Goal: Transaction & Acquisition: Purchase product/service

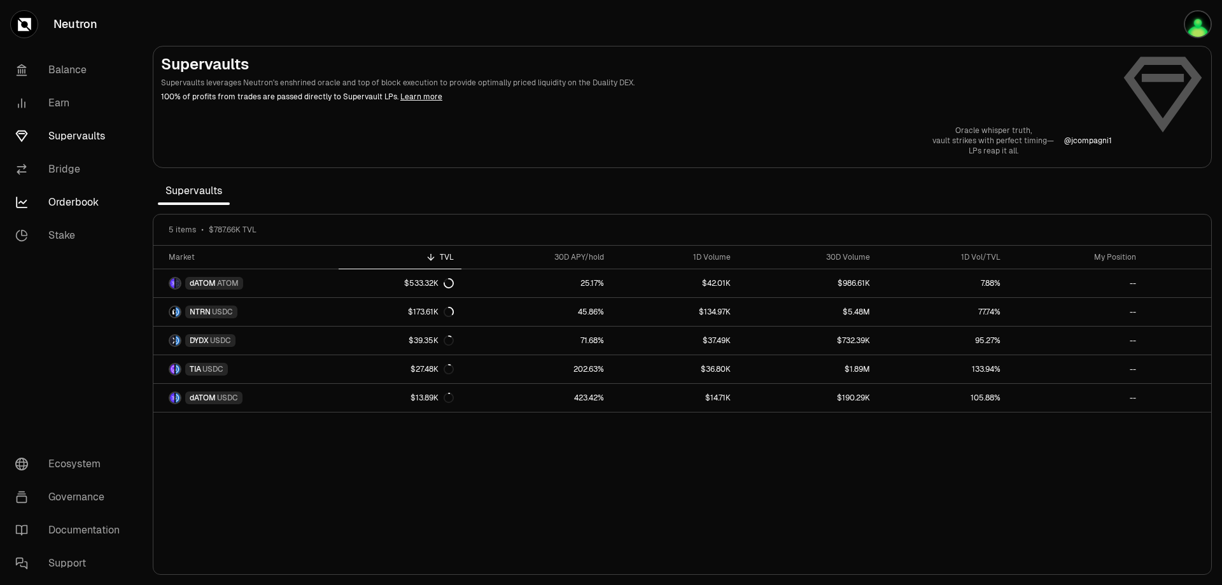
click at [67, 195] on link "Orderbook" at bounding box center [71, 202] width 132 height 33
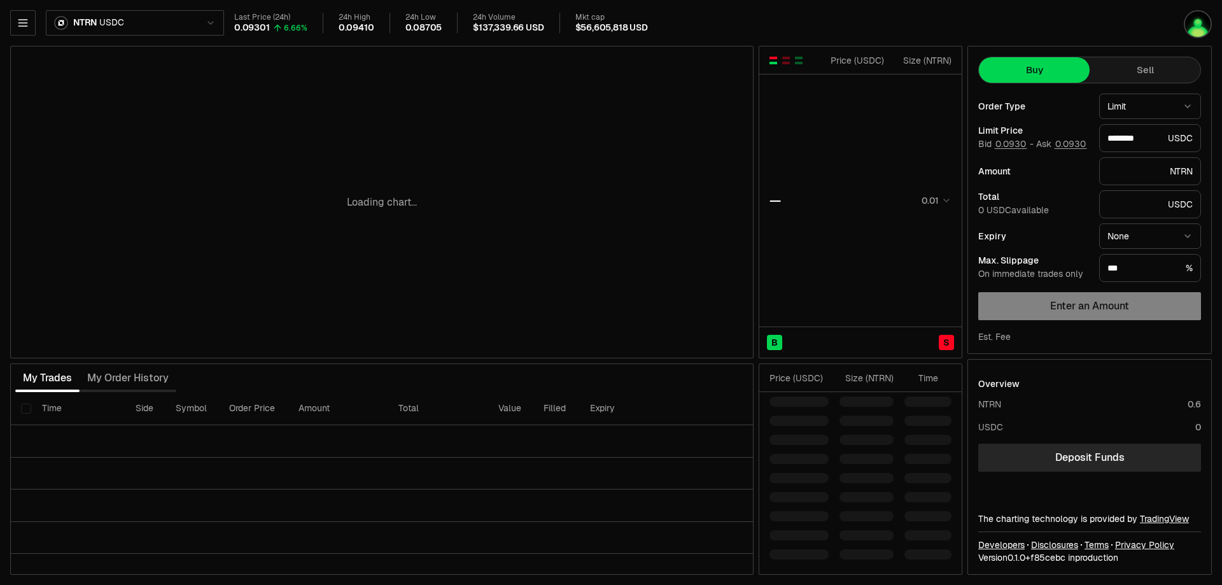
type input "********"
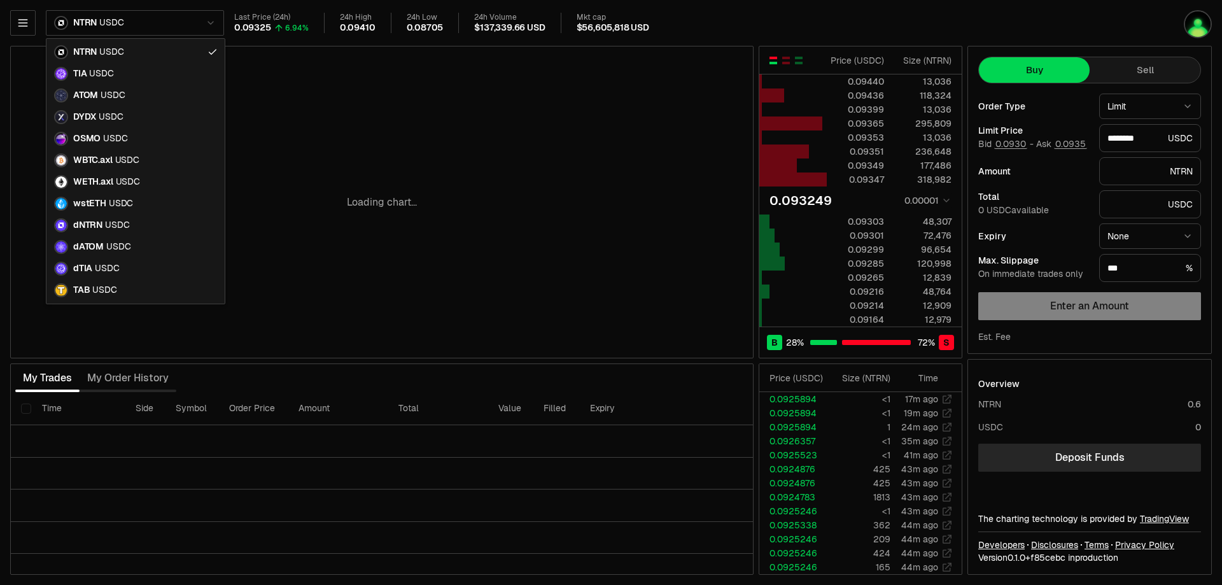
click at [155, 22] on html "Neutron Balance Earn Supervaults Bridge Orderbook Stake Ecosystem Governance Do…" at bounding box center [611, 292] width 1222 height 585
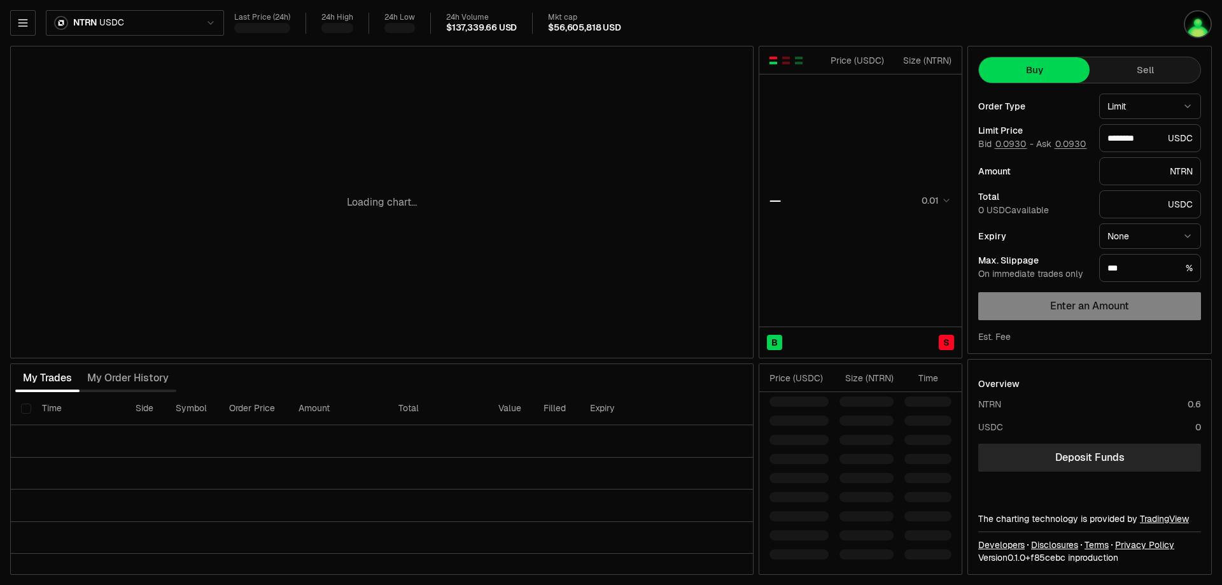
type input "********"
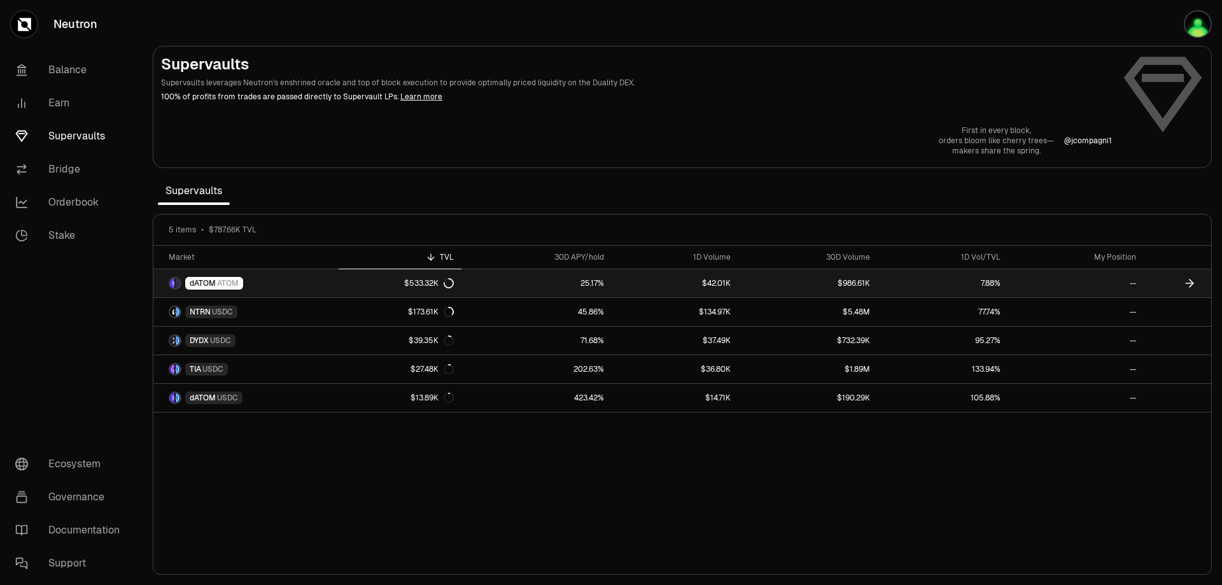
click at [452, 283] on icon at bounding box center [449, 283] width 10 height 10
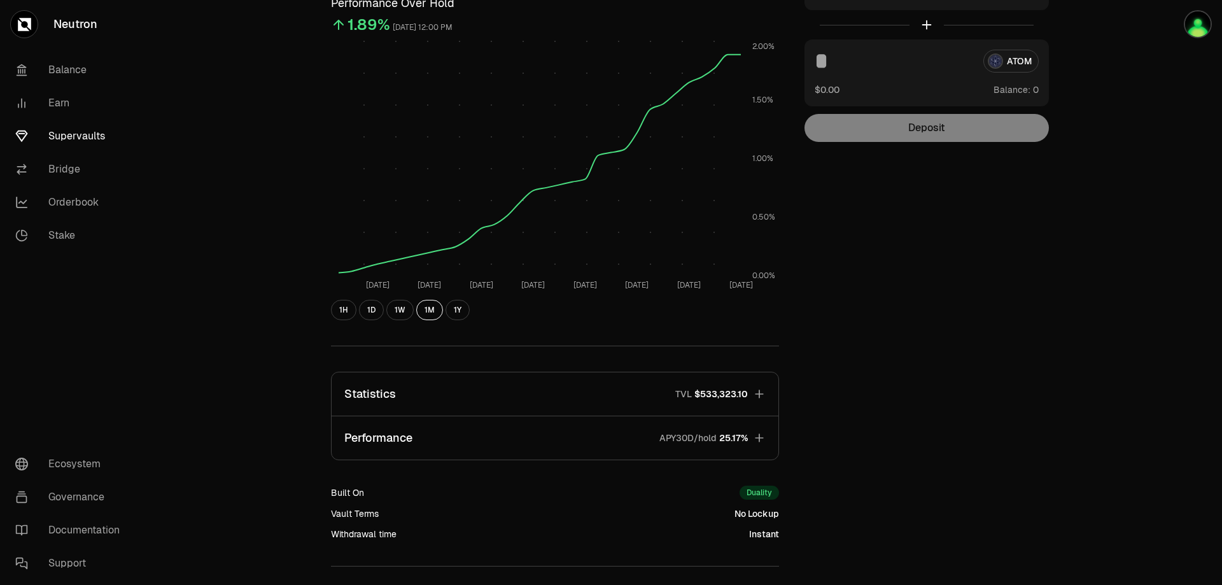
scroll to position [247, 0]
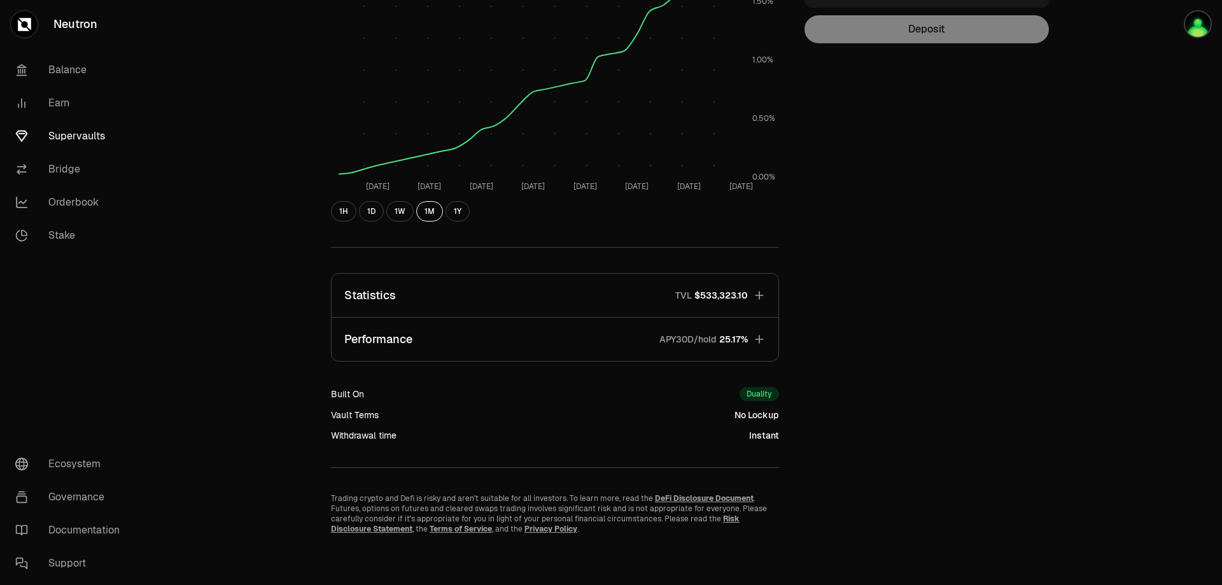
click at [762, 340] on icon "button" at bounding box center [759, 339] width 13 height 13
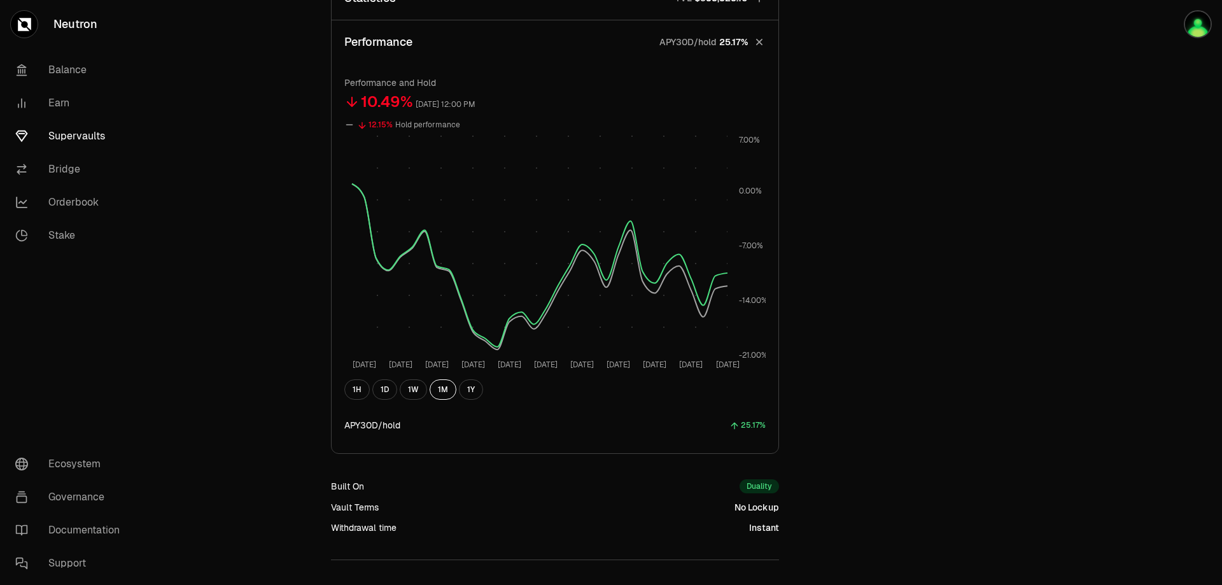
scroll to position [0, 0]
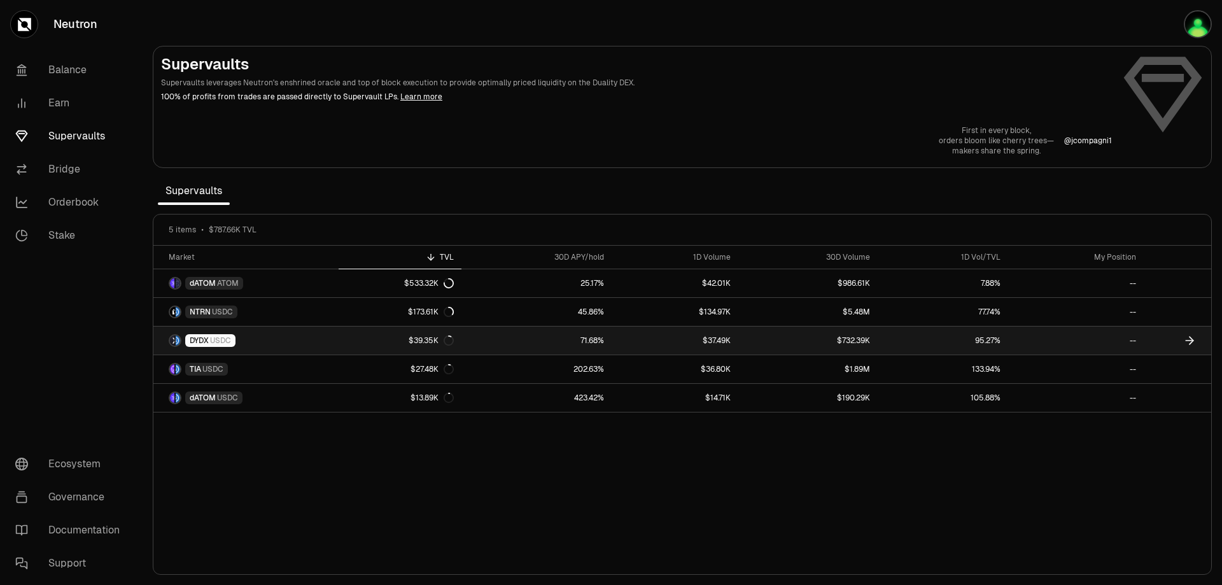
click at [216, 339] on span "USDC" at bounding box center [220, 341] width 21 height 10
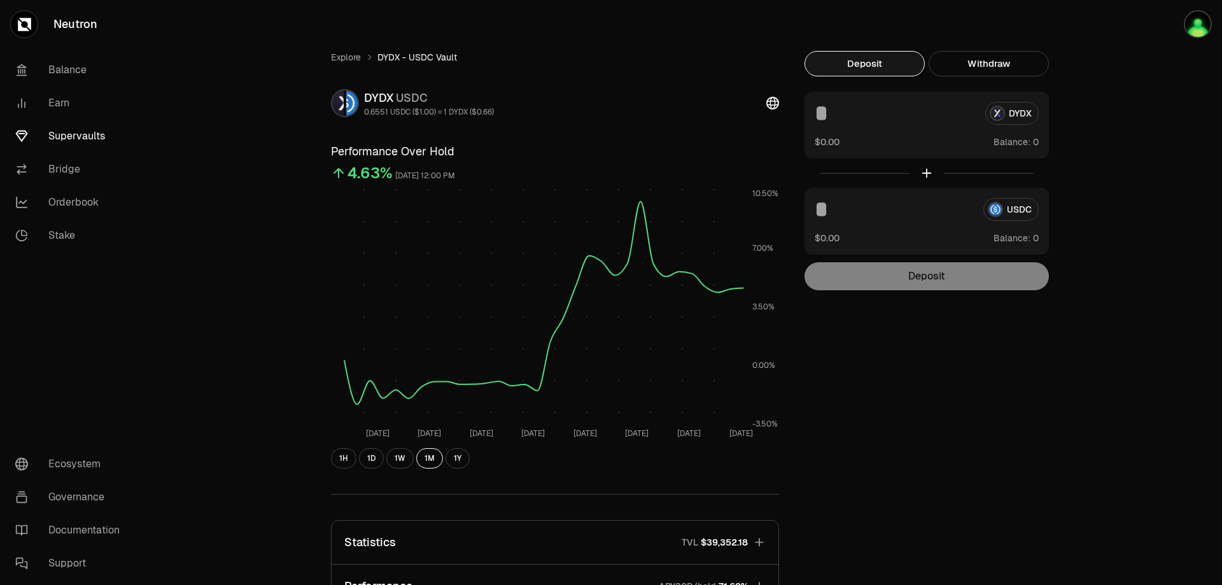
scroll to position [247, 0]
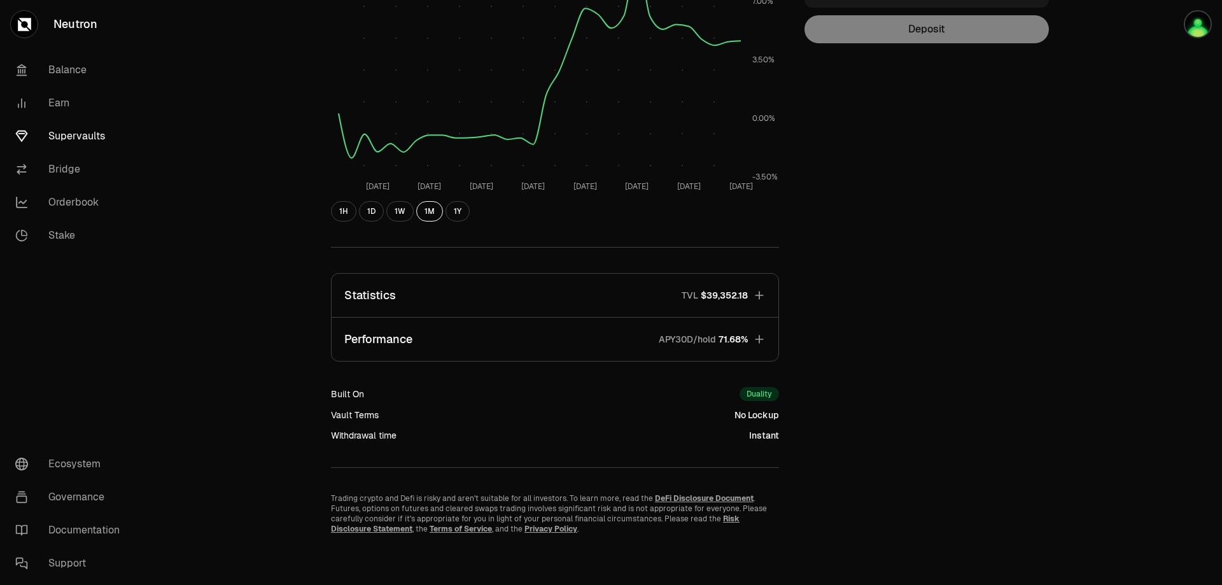
click at [762, 338] on icon "button" at bounding box center [759, 339] width 13 height 13
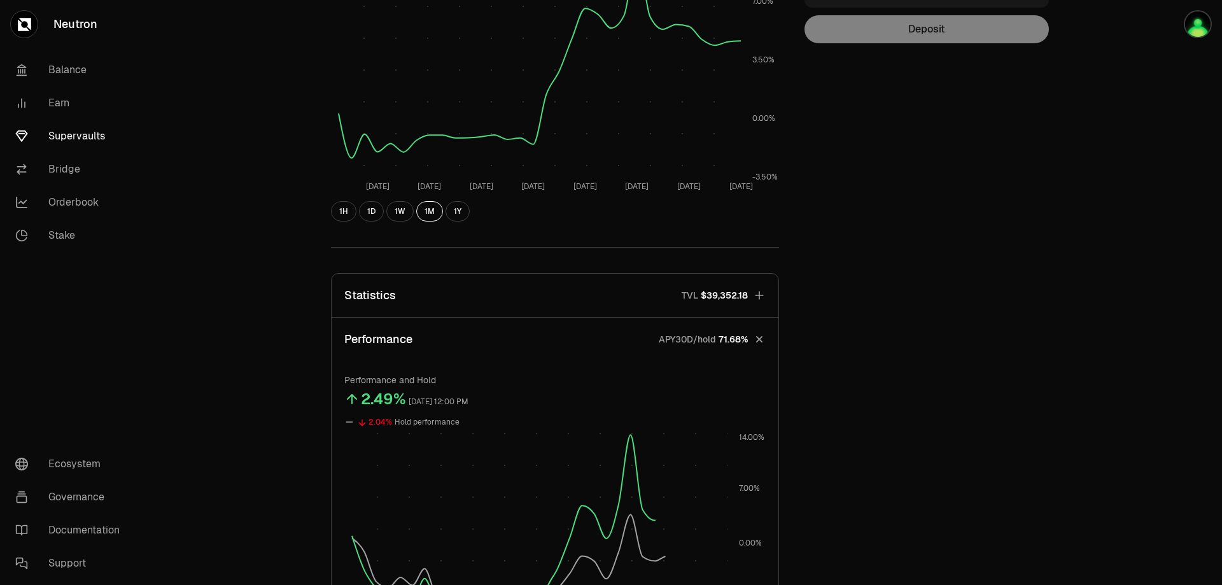
scroll to position [544, 0]
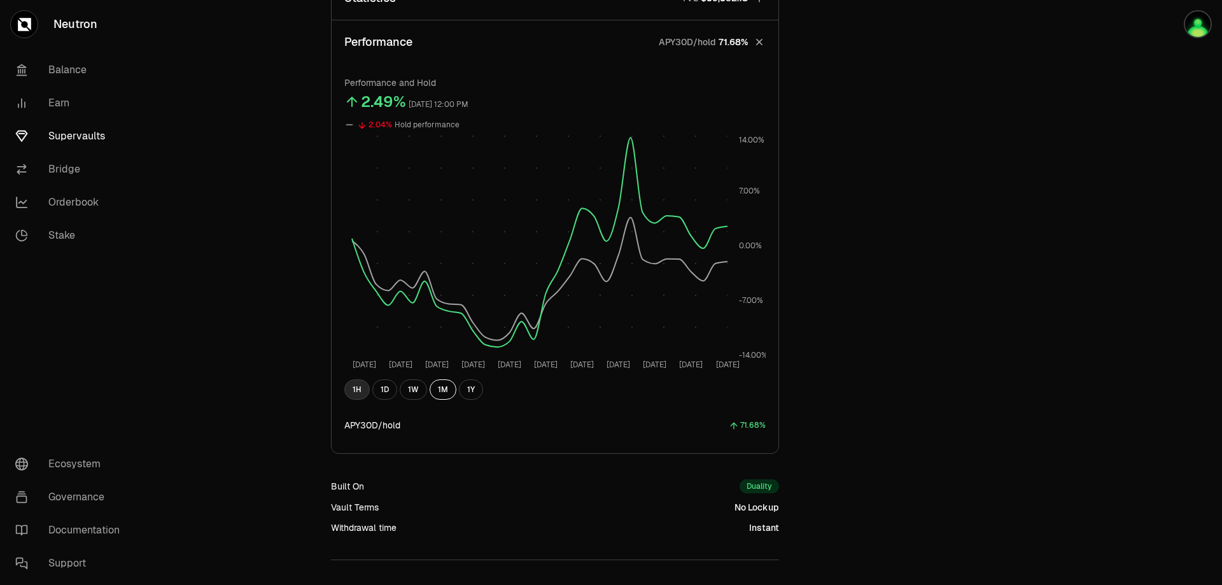
click at [353, 390] on button "1H" at bounding box center [356, 389] width 25 height 20
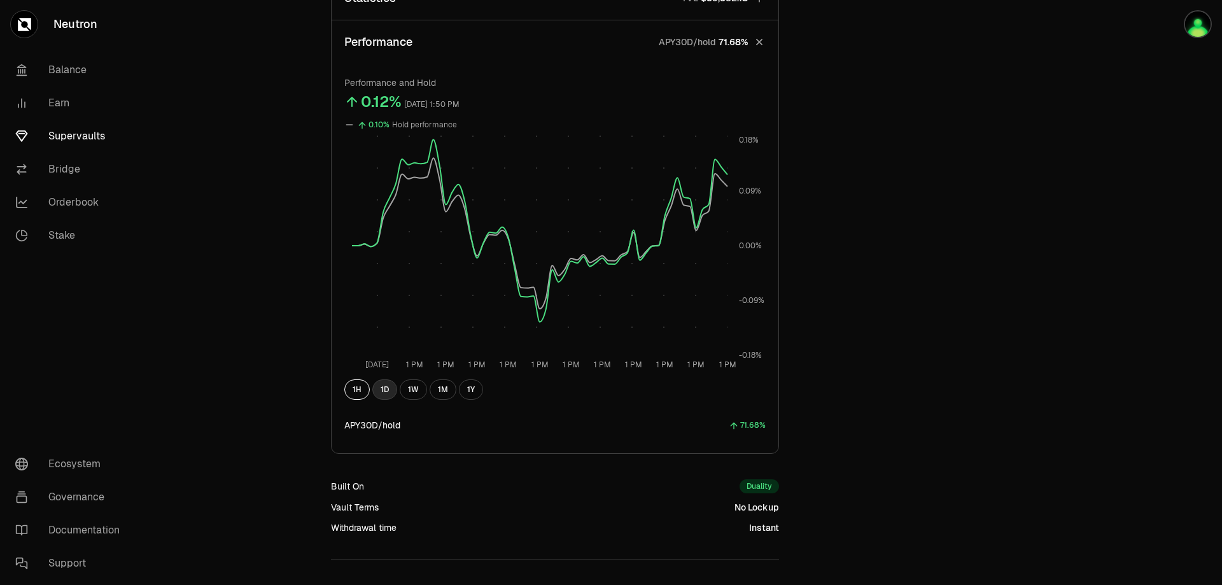
click at [381, 388] on button "1D" at bounding box center [384, 389] width 25 height 20
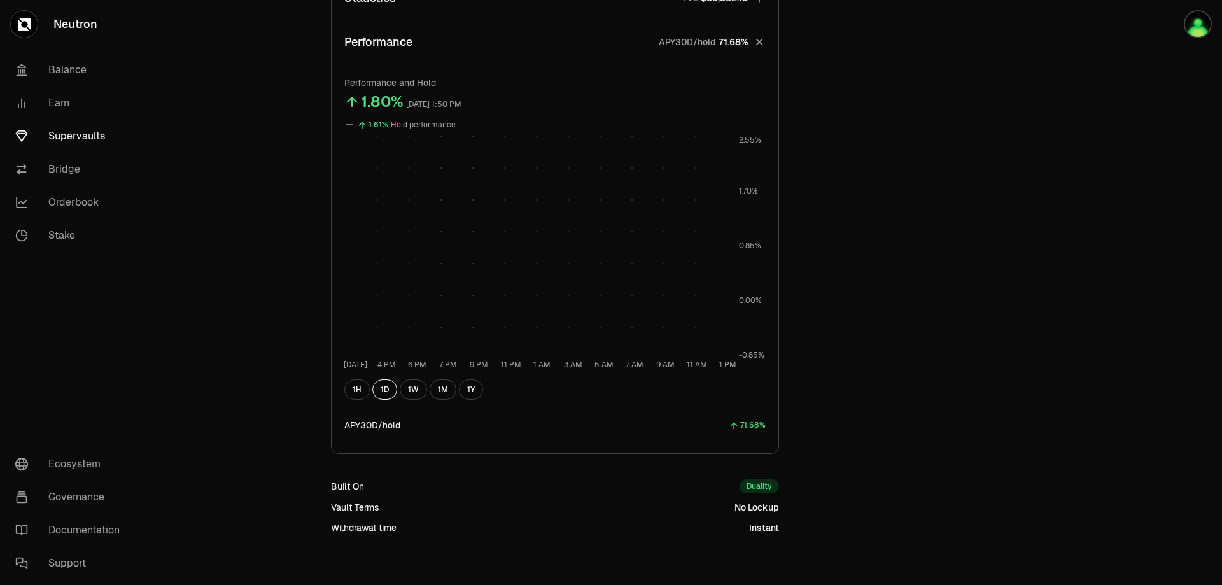
scroll to position [0, 0]
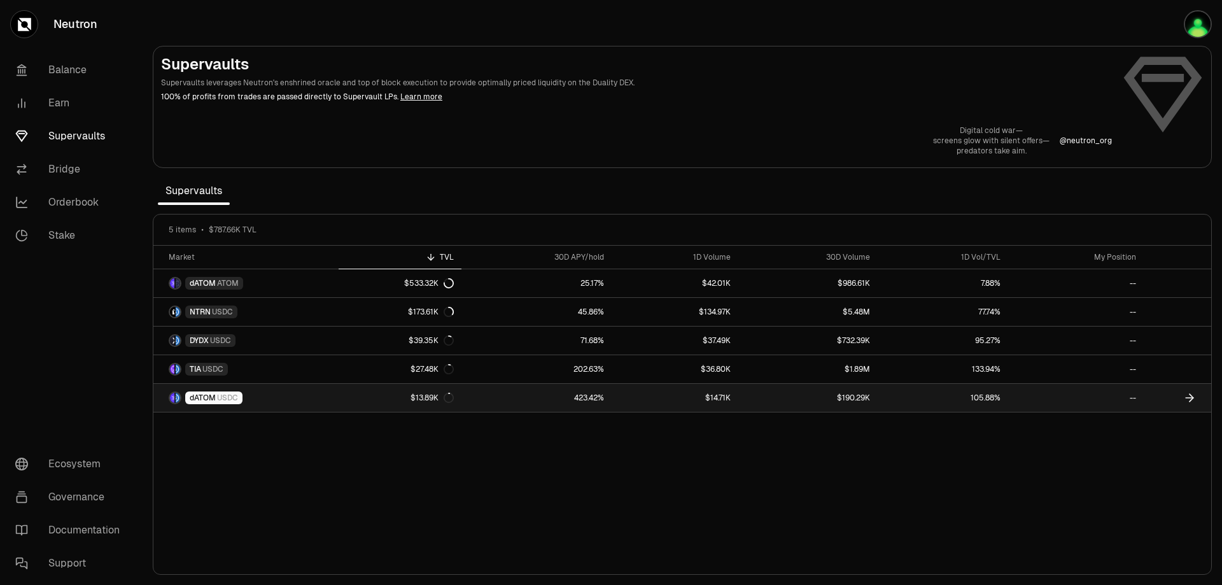
click at [215, 396] on span "dATOM" at bounding box center [203, 398] width 26 height 10
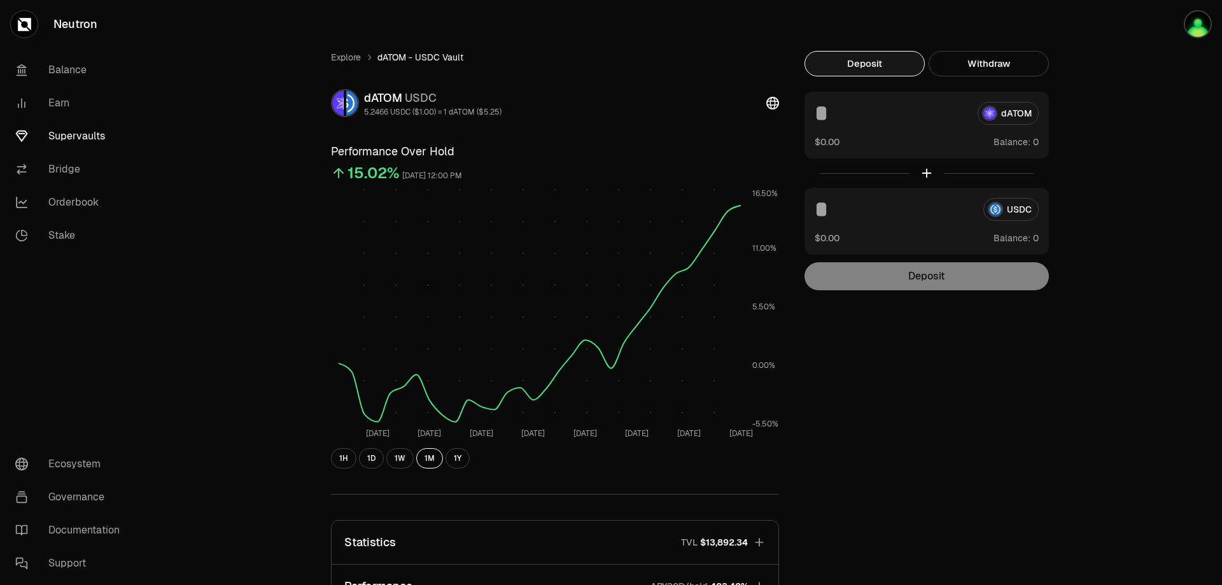
scroll to position [247, 0]
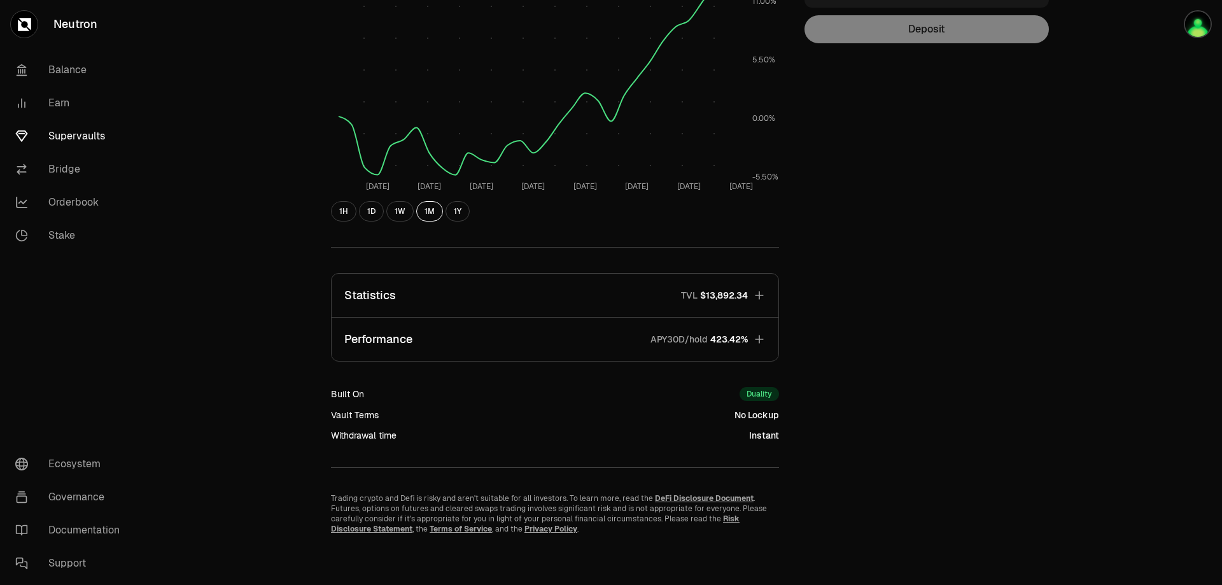
click at [763, 343] on icon "button" at bounding box center [759, 339] width 13 height 13
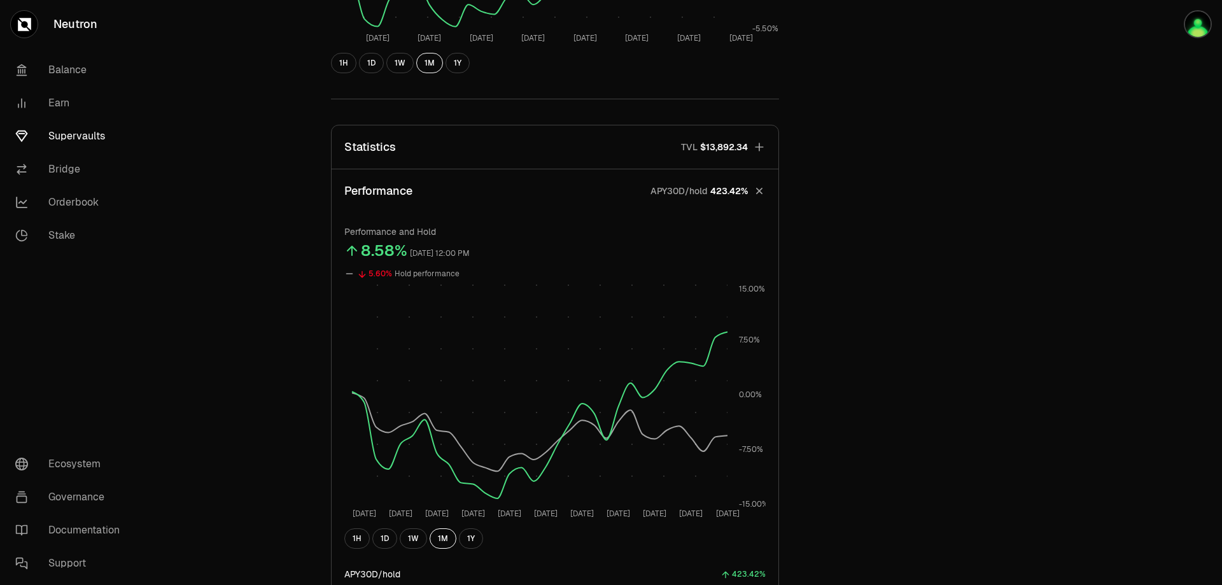
scroll to position [544, 0]
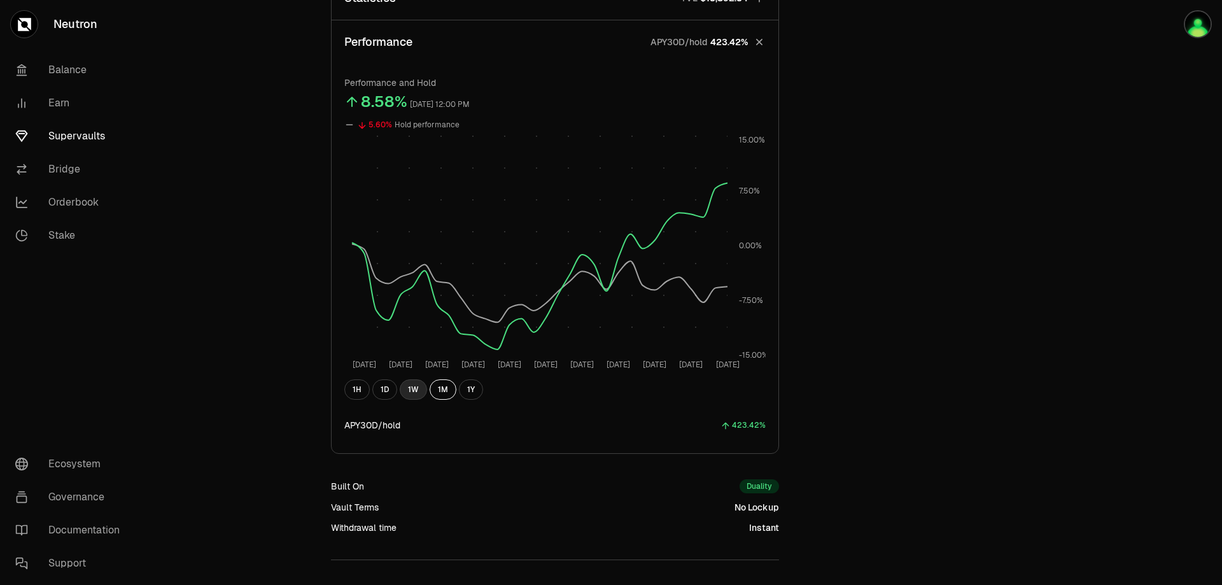
click at [415, 389] on button "1W" at bounding box center [413, 389] width 27 height 20
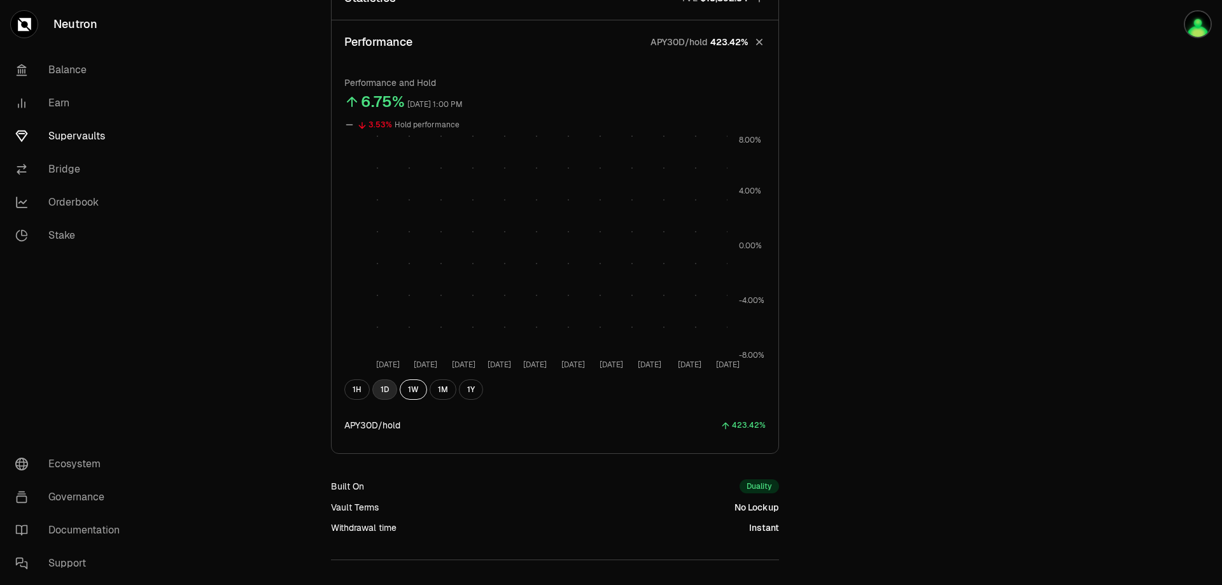
click at [383, 381] on button "1D" at bounding box center [384, 389] width 25 height 20
click at [362, 388] on button "1H" at bounding box center [356, 389] width 25 height 20
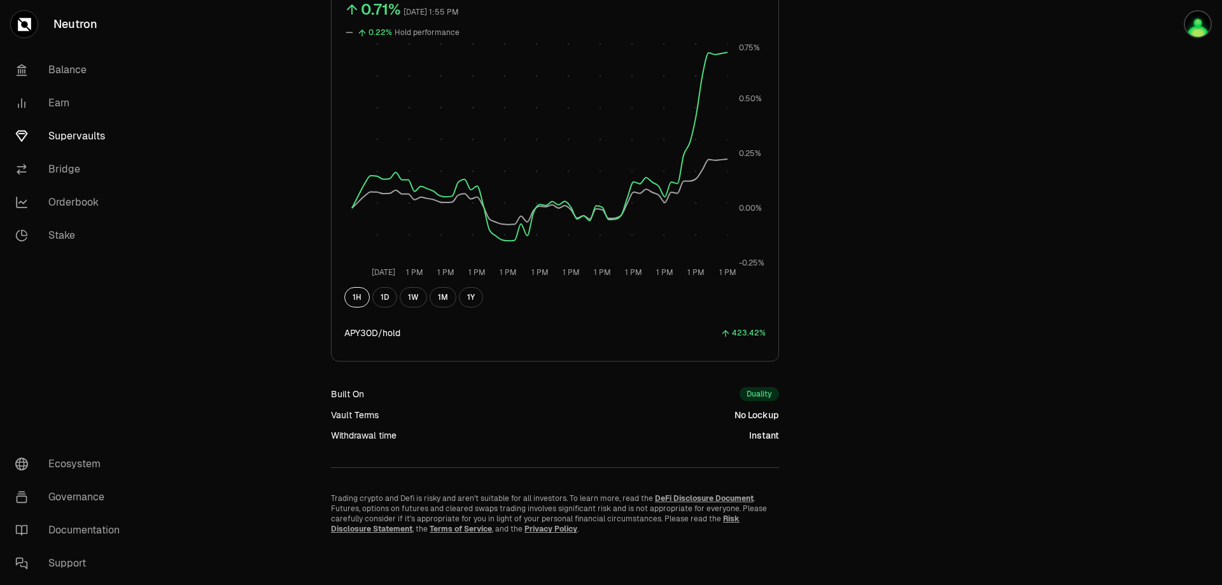
scroll to position [0, 0]
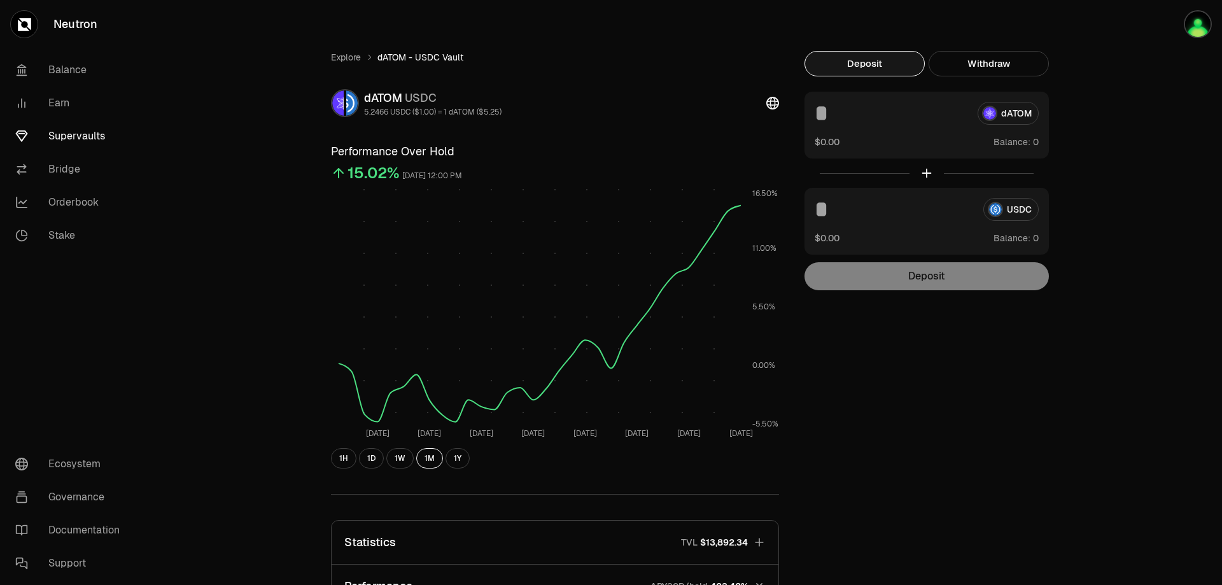
click at [853, 131] on div "dATOM $0.00 Balance:" at bounding box center [927, 125] width 244 height 67
click at [849, 113] on input at bounding box center [891, 113] width 153 height 23
type input "*"
type input "***"
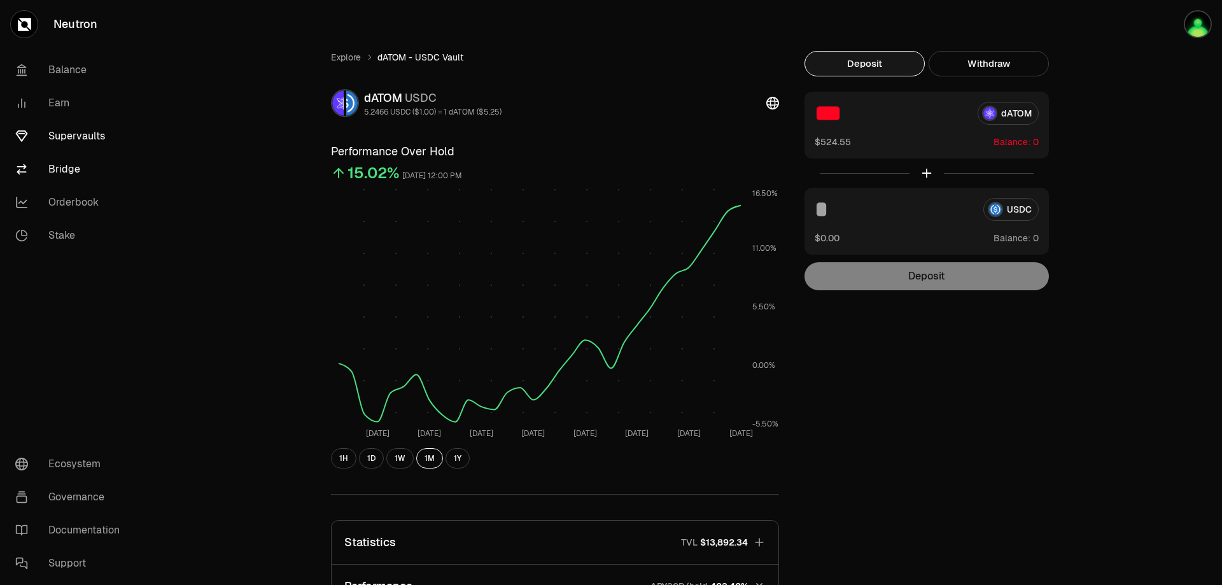
click at [53, 173] on link "Bridge" at bounding box center [71, 169] width 132 height 33
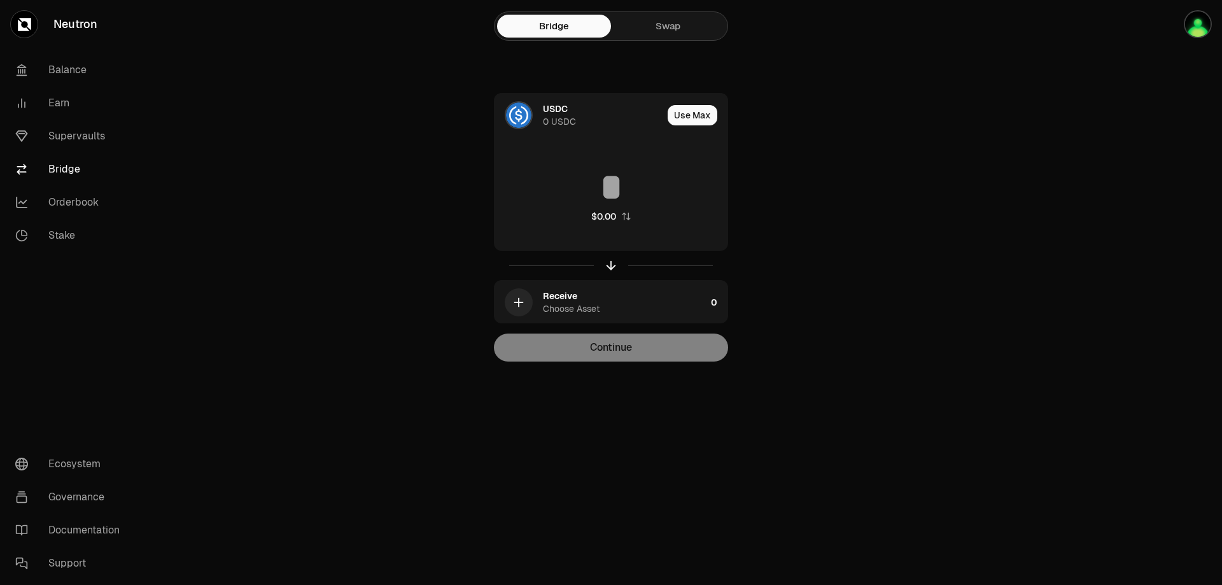
click at [673, 20] on link "Swap" at bounding box center [668, 26] width 114 height 23
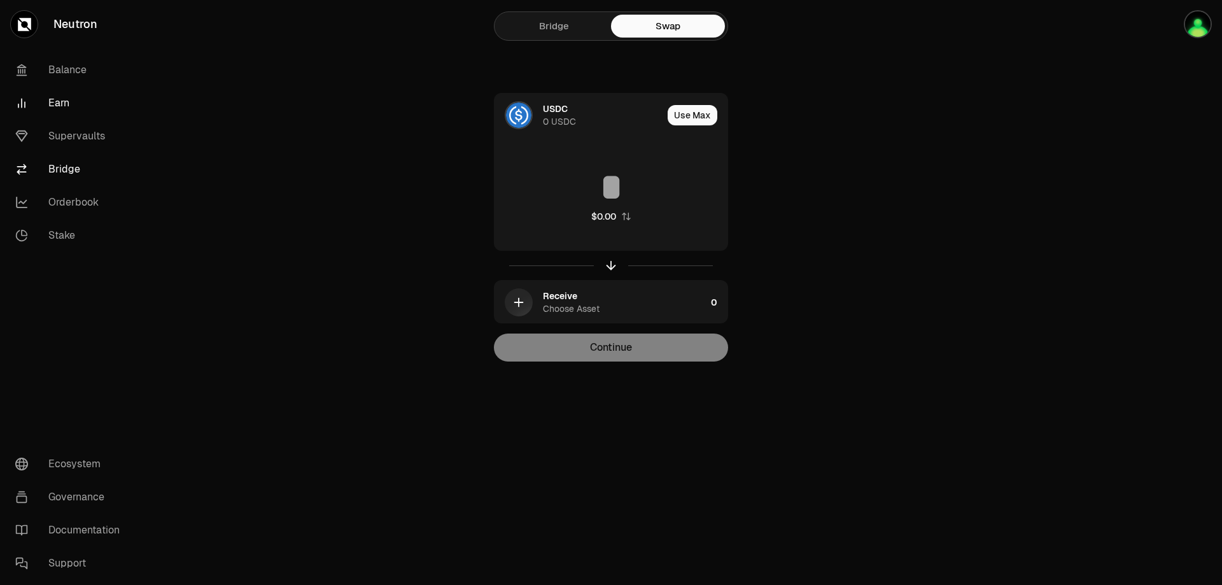
click at [71, 103] on link "Earn" at bounding box center [71, 103] width 132 height 33
click at [59, 96] on link "Earn" at bounding box center [71, 103] width 132 height 33
click at [55, 104] on link "Earn" at bounding box center [71, 103] width 132 height 33
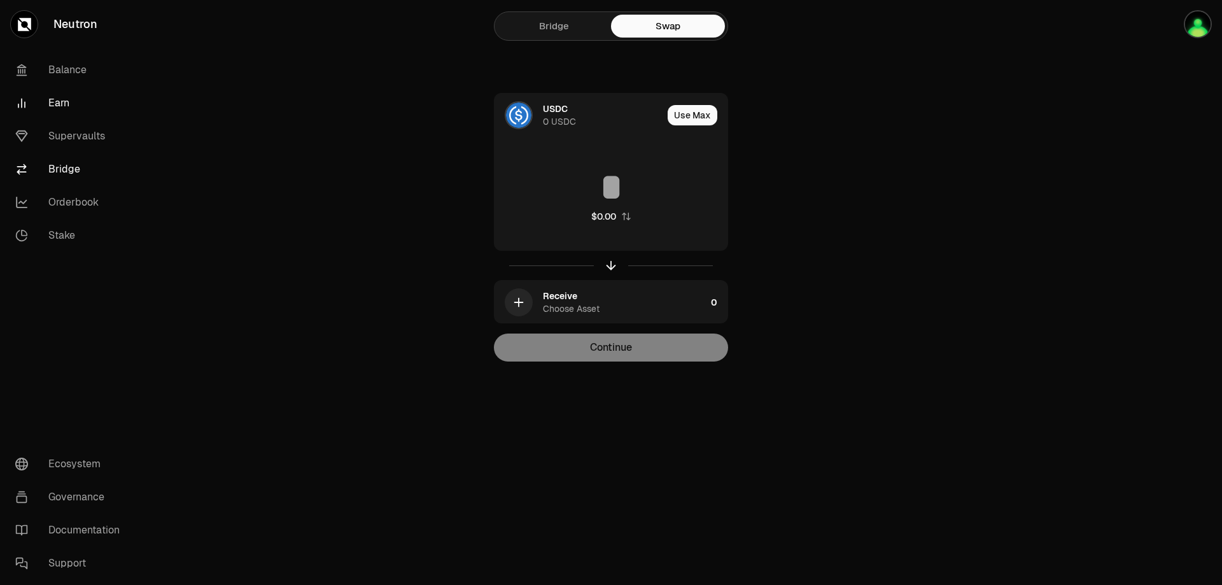
click at [55, 104] on link "Earn" at bounding box center [71, 103] width 132 height 33
click at [69, 70] on link "Balance" at bounding box center [71, 69] width 132 height 33
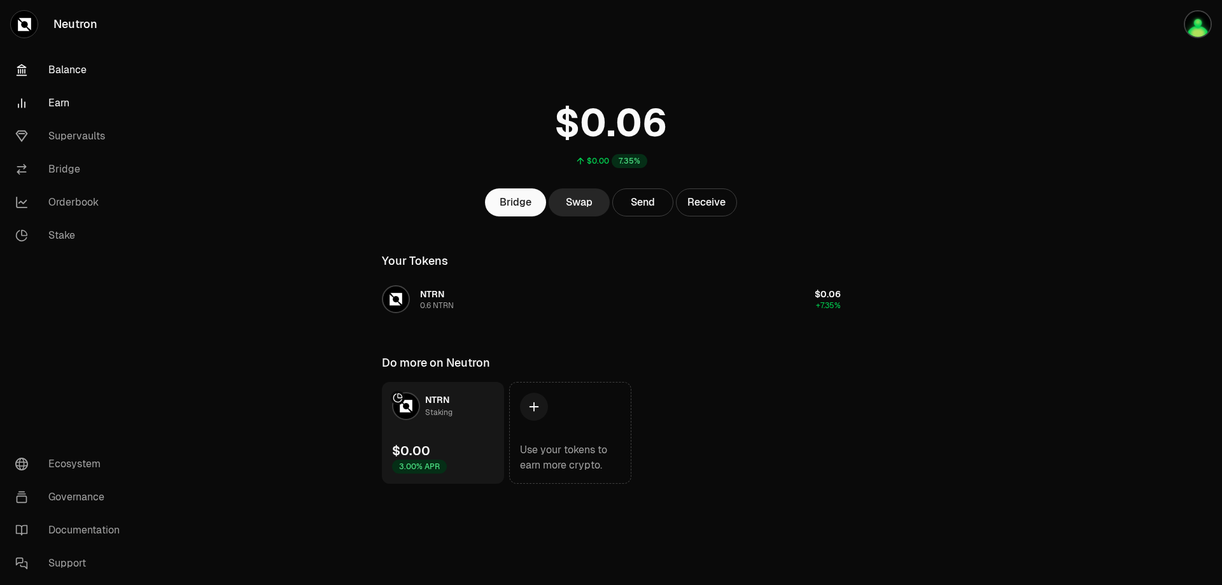
click at [60, 104] on link "Earn" at bounding box center [71, 103] width 132 height 33
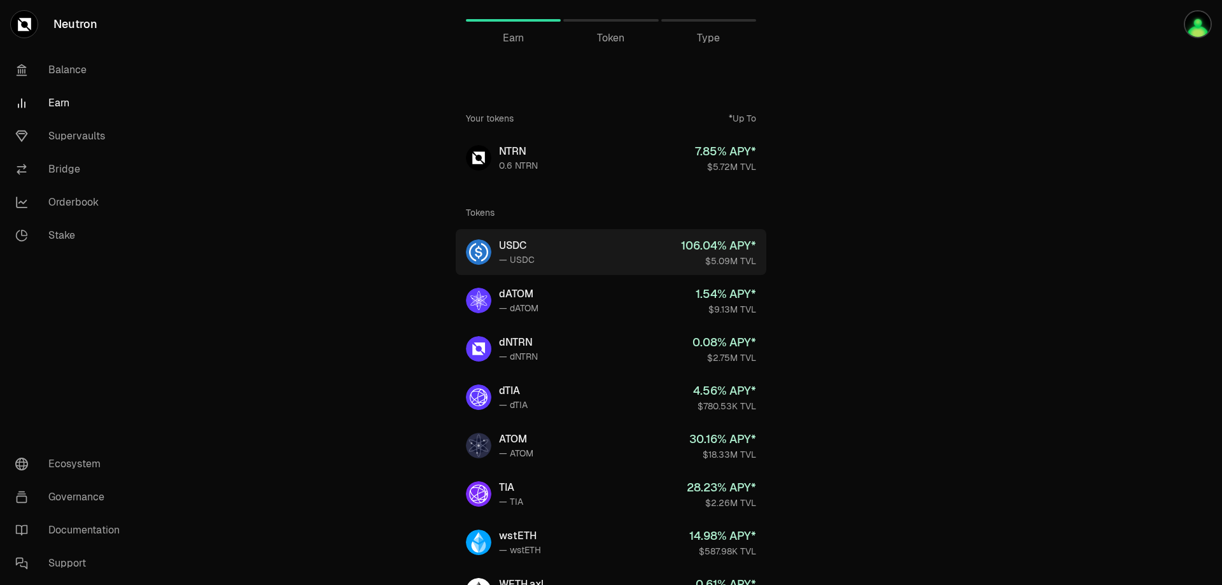
click at [706, 254] on div "106.04 % APY*" at bounding box center [718, 246] width 75 height 18
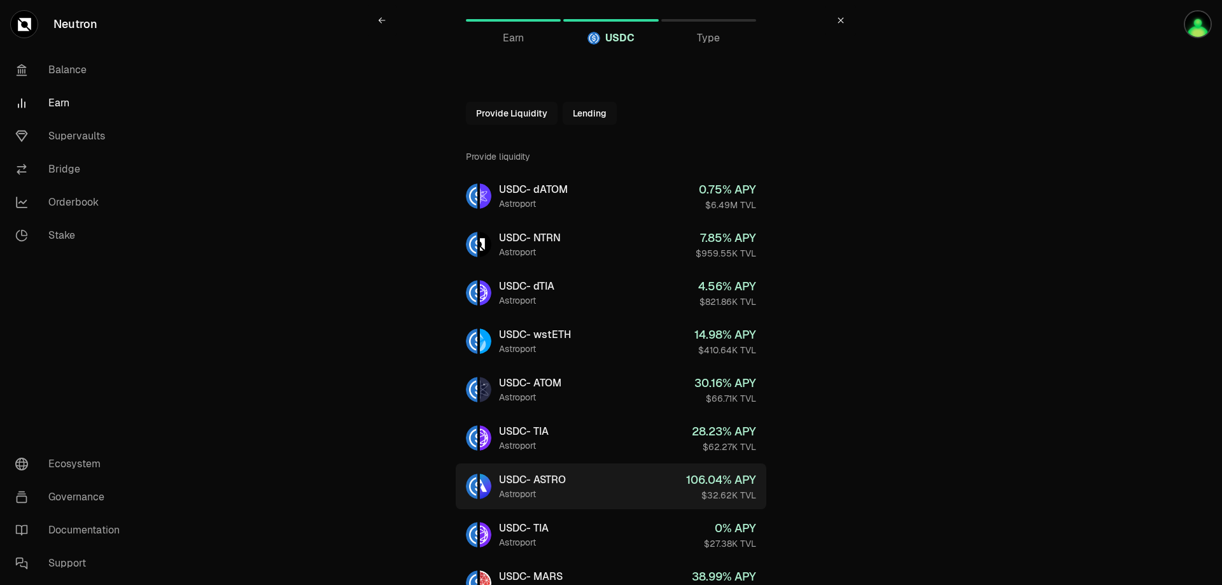
click at [664, 492] on link "USDC - ASTRO Astroport 106.04 % APY $32.62K TVL" at bounding box center [611, 487] width 311 height 46
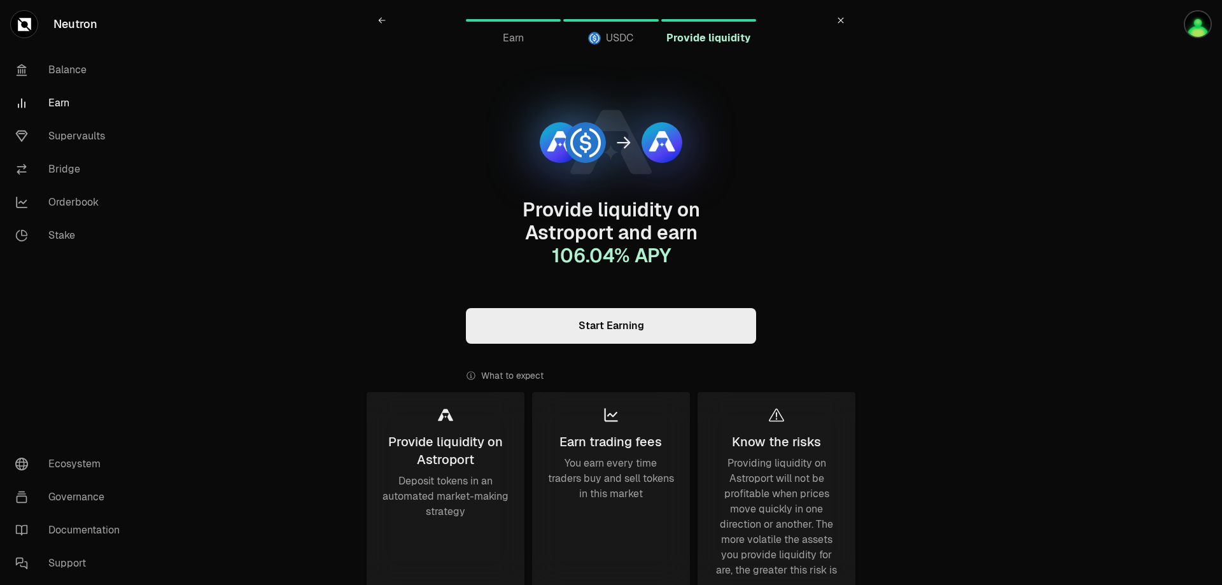
click at [639, 324] on link "Start Earning" at bounding box center [611, 326] width 290 height 36
click at [85, 138] on link "Supervaults" at bounding box center [71, 136] width 132 height 33
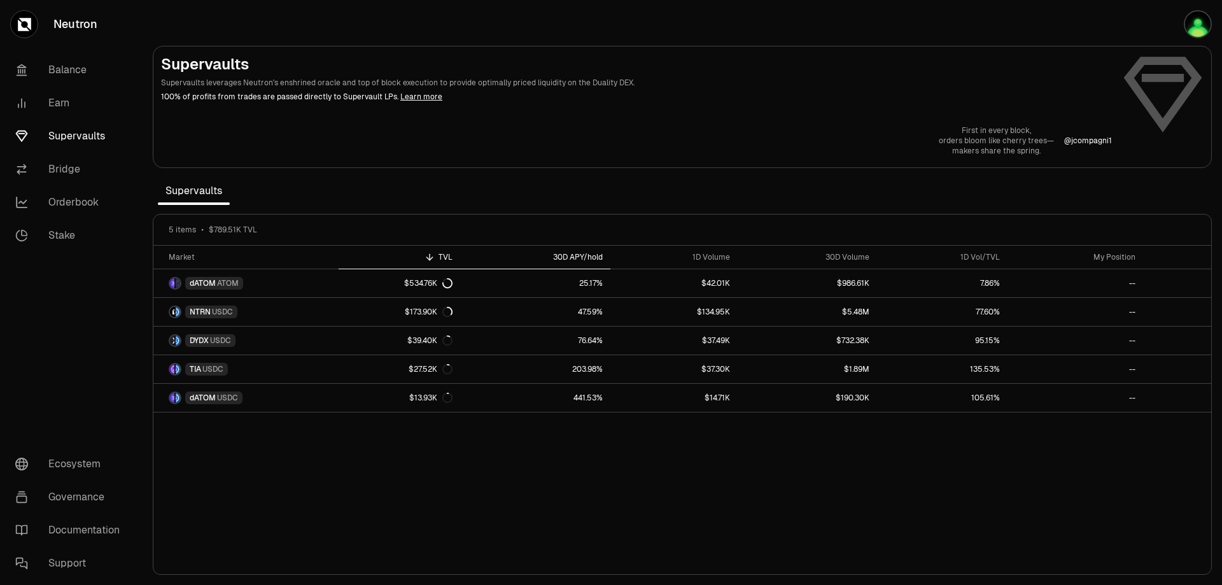
click at [572, 252] on div "30D APY/hold" at bounding box center [535, 257] width 135 height 10
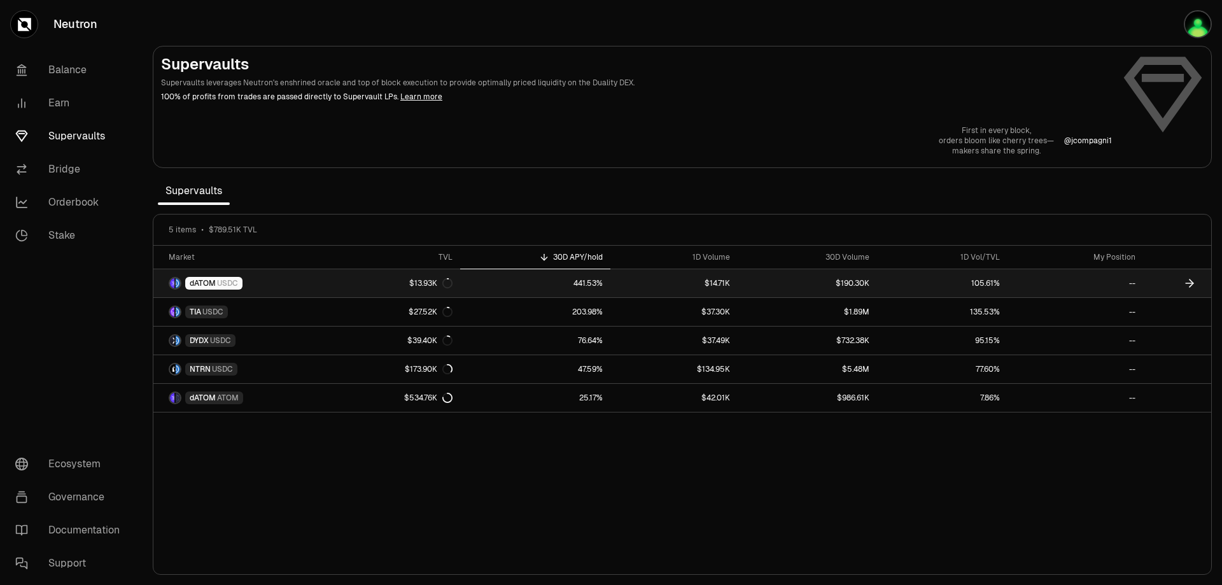
click at [259, 276] on link "dATOM USDC" at bounding box center [245, 283] width 185 height 28
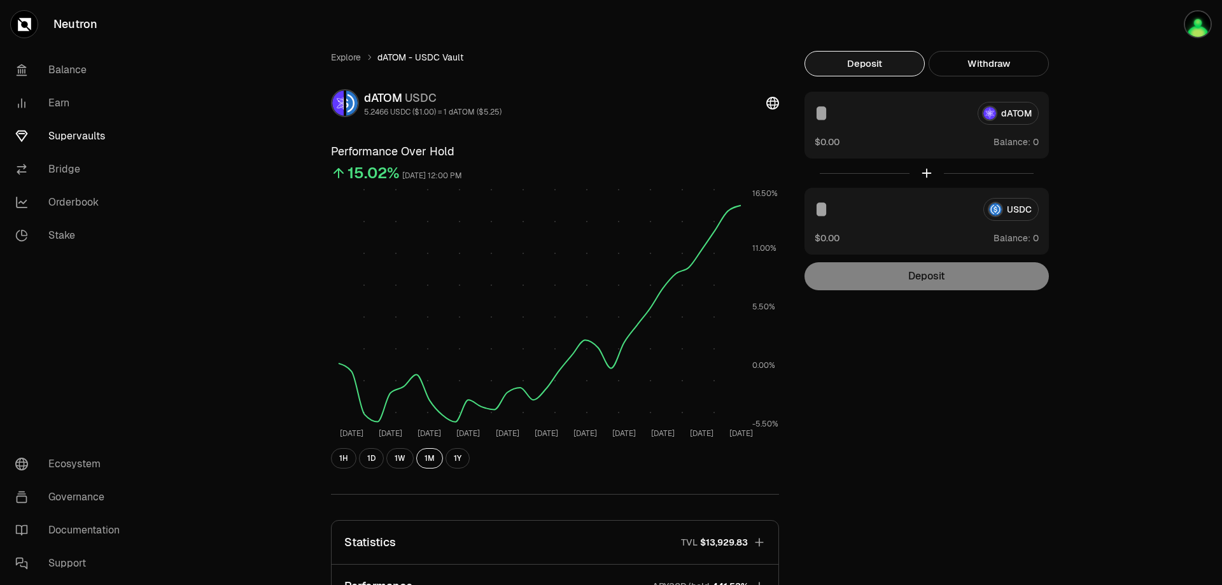
click at [879, 113] on input at bounding box center [891, 113] width 153 height 23
type input "***"
click at [847, 213] on input at bounding box center [894, 209] width 159 height 23
type input "****"
click at [853, 116] on input "***" at bounding box center [891, 113] width 153 height 23
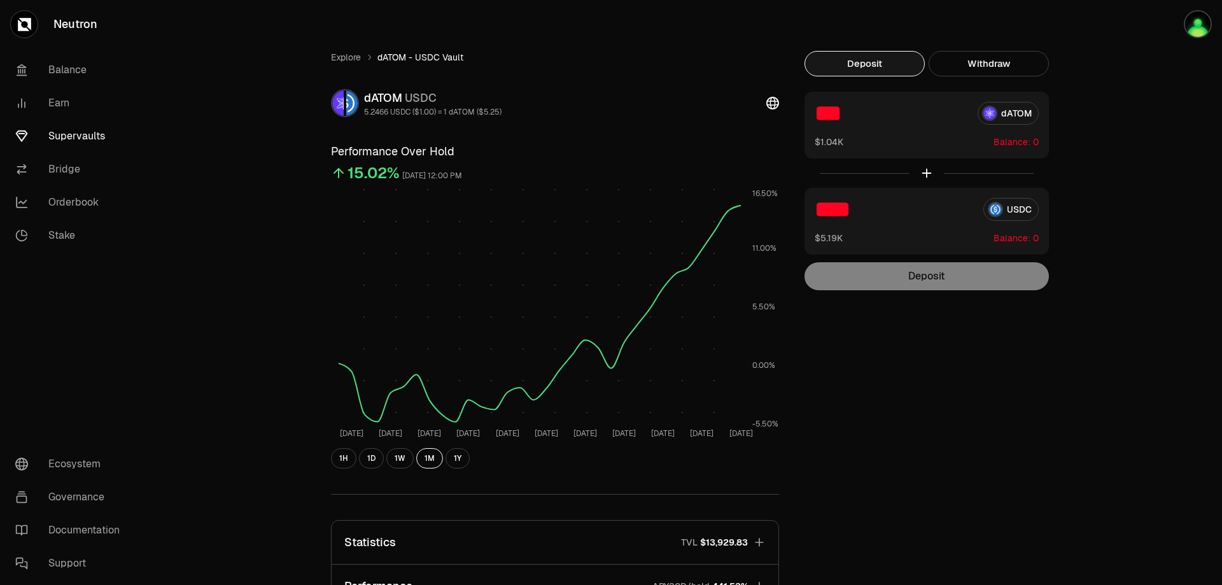
click at [853, 116] on input "***" at bounding box center [891, 113] width 153 height 23
click at [848, 123] on input "***" at bounding box center [891, 113] width 153 height 23
type input "***"
click at [853, 208] on input "****" at bounding box center [894, 209] width 159 height 23
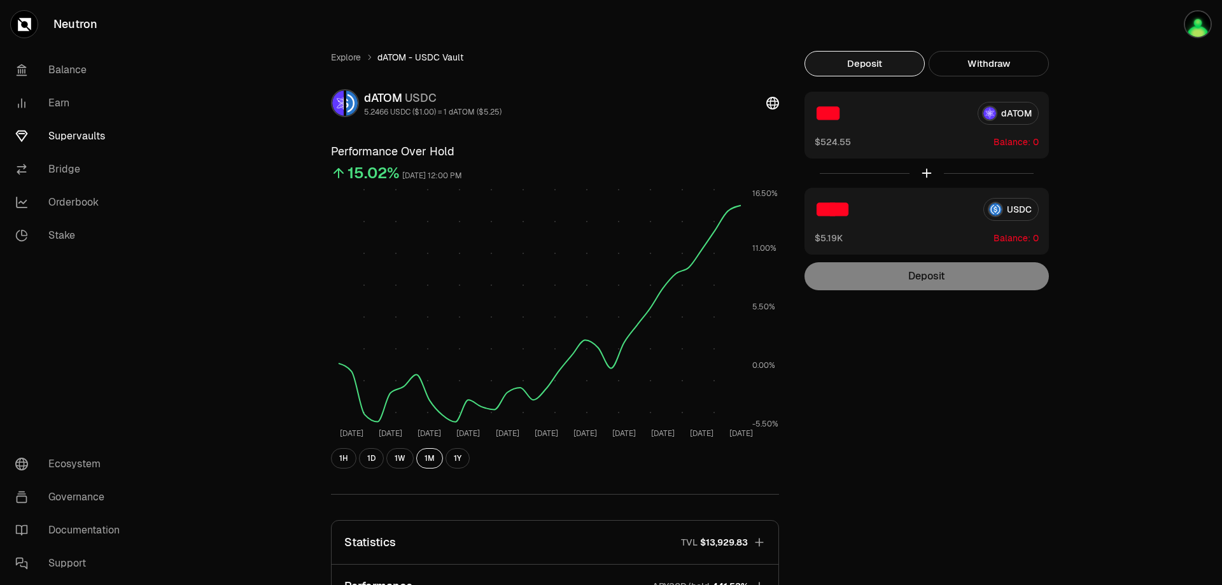
click at [853, 208] on input "****" at bounding box center [894, 209] width 159 height 23
type input "***"
click at [1094, 207] on div "Explore dATOM - USDC Vault dATOM USDC 5.2466 USDC ($1.00) = 1 dATOM ($5.25) Per…" at bounding box center [683, 416] width 1080 height 832
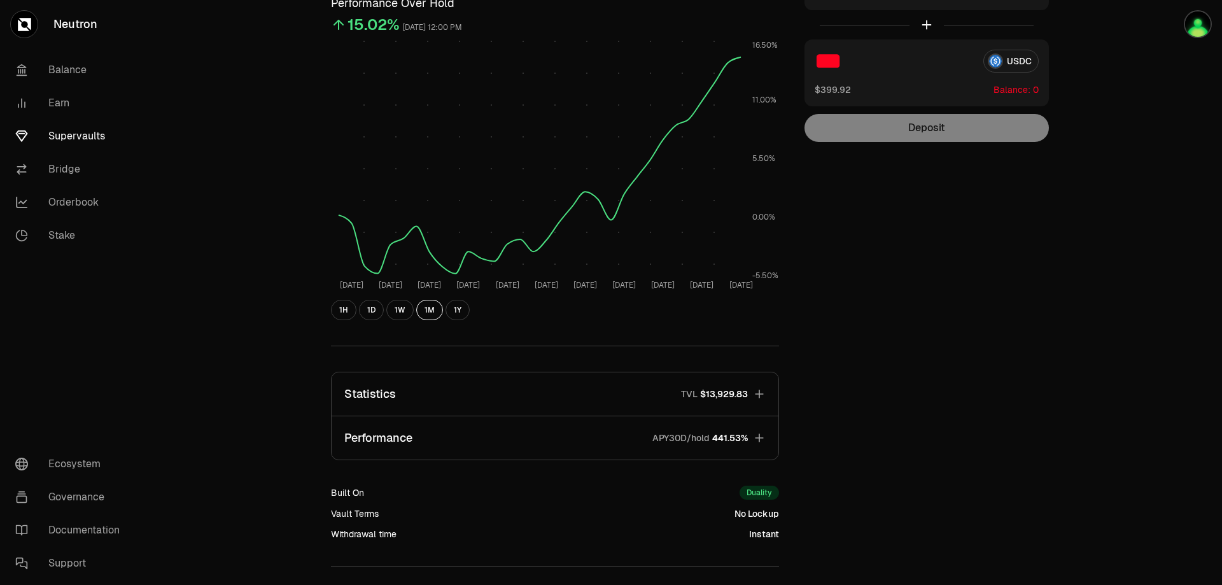
click at [753, 493] on div "Duality" at bounding box center [759, 493] width 39 height 14
click at [757, 434] on icon "button" at bounding box center [759, 438] width 13 height 13
click at [757, 434] on icon "button" at bounding box center [760, 438] width 18 height 18
click at [758, 392] on icon "button" at bounding box center [759, 394] width 13 height 13
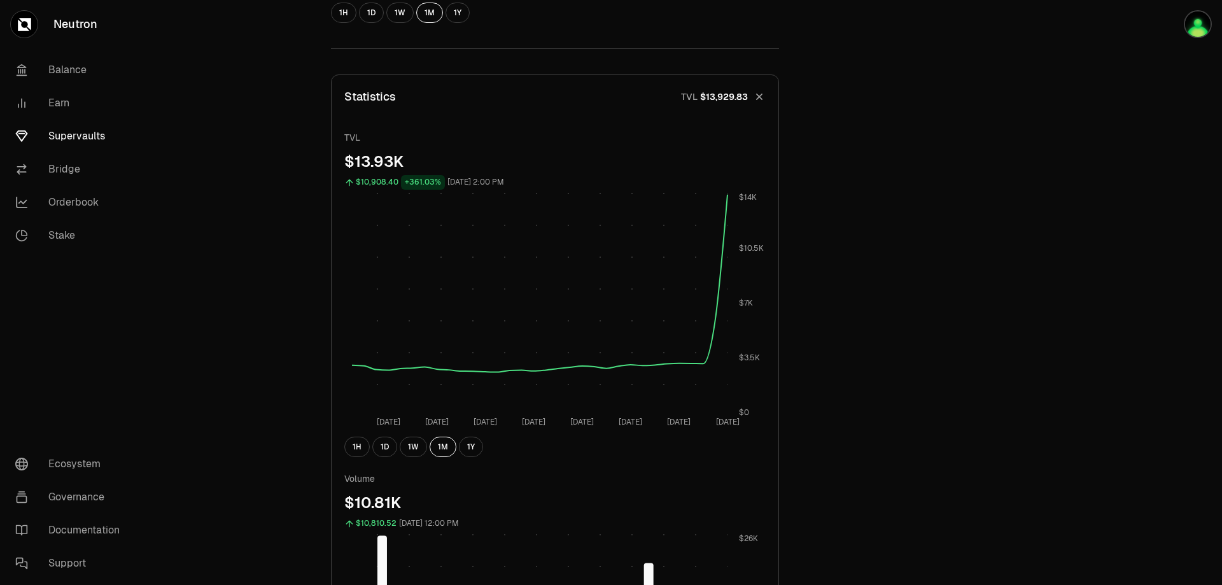
scroll to position [0, 0]
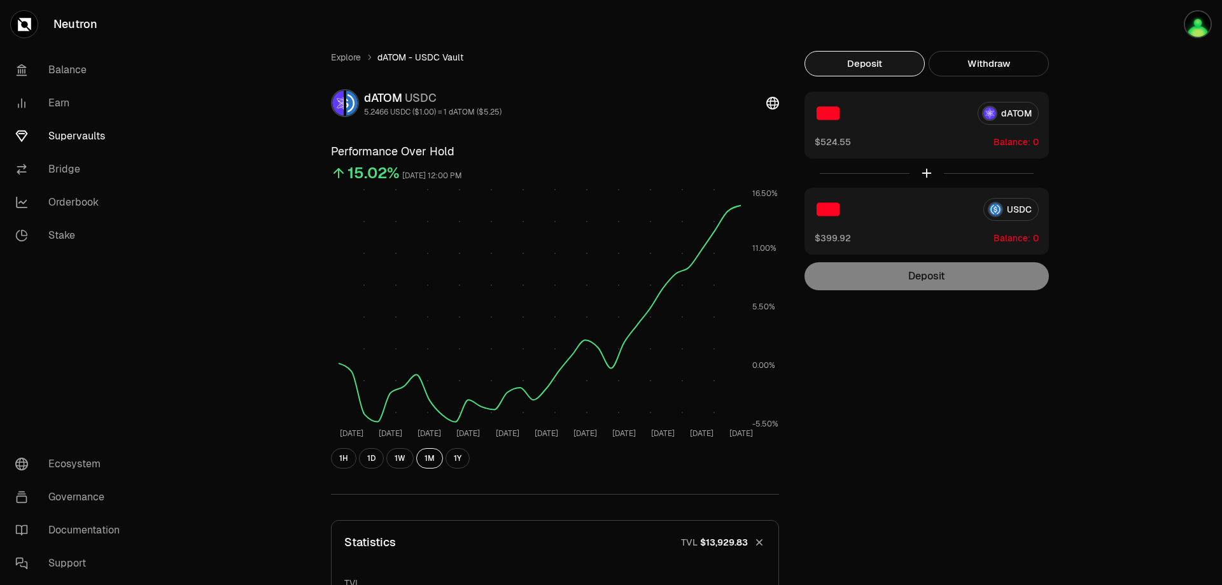
drag, startPoint x: 891, startPoint y: 285, endPoint x: 889, endPoint y: 415, distance: 129.3
click at [61, 54] on link "Balance" at bounding box center [71, 69] width 132 height 33
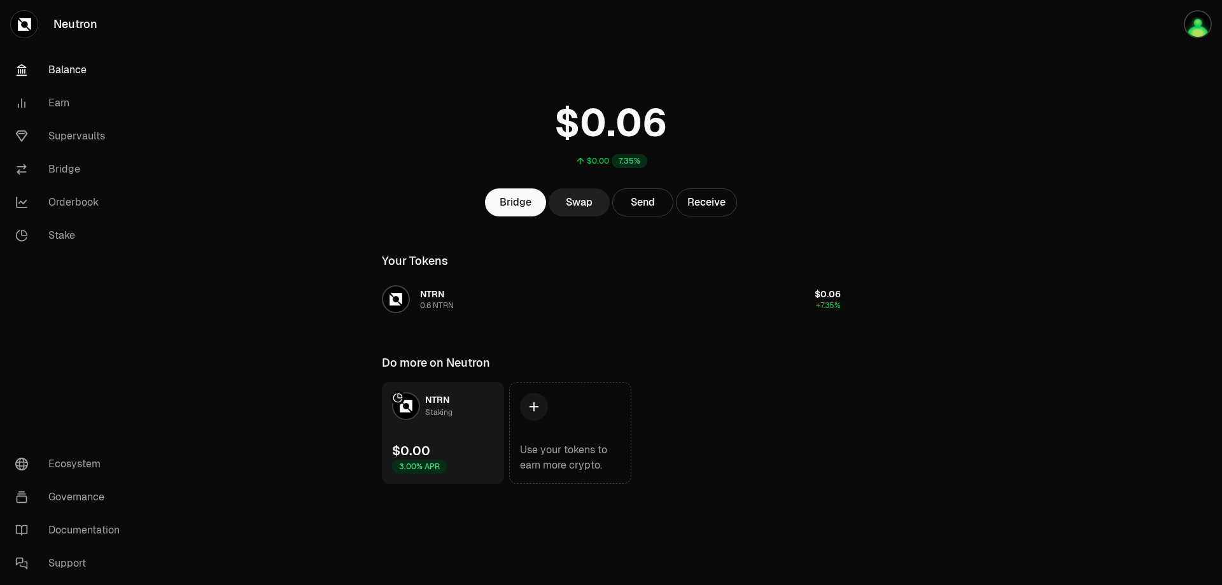
click at [572, 201] on link "Swap" at bounding box center [579, 202] width 61 height 28
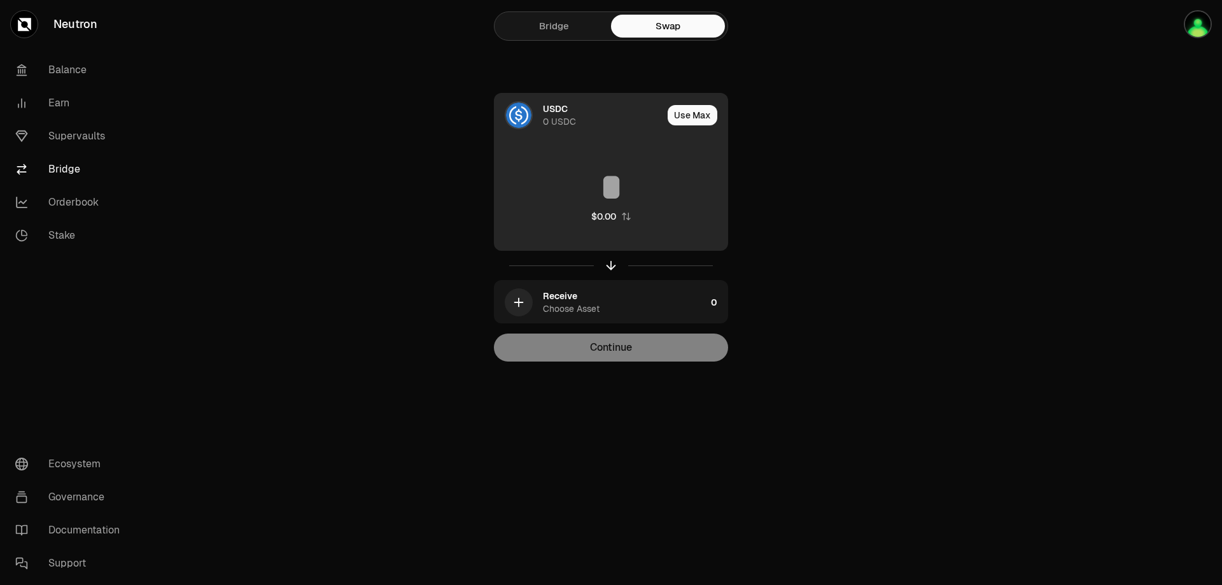
click at [542, 114] on div "USDC 0 USDC" at bounding box center [579, 115] width 168 height 43
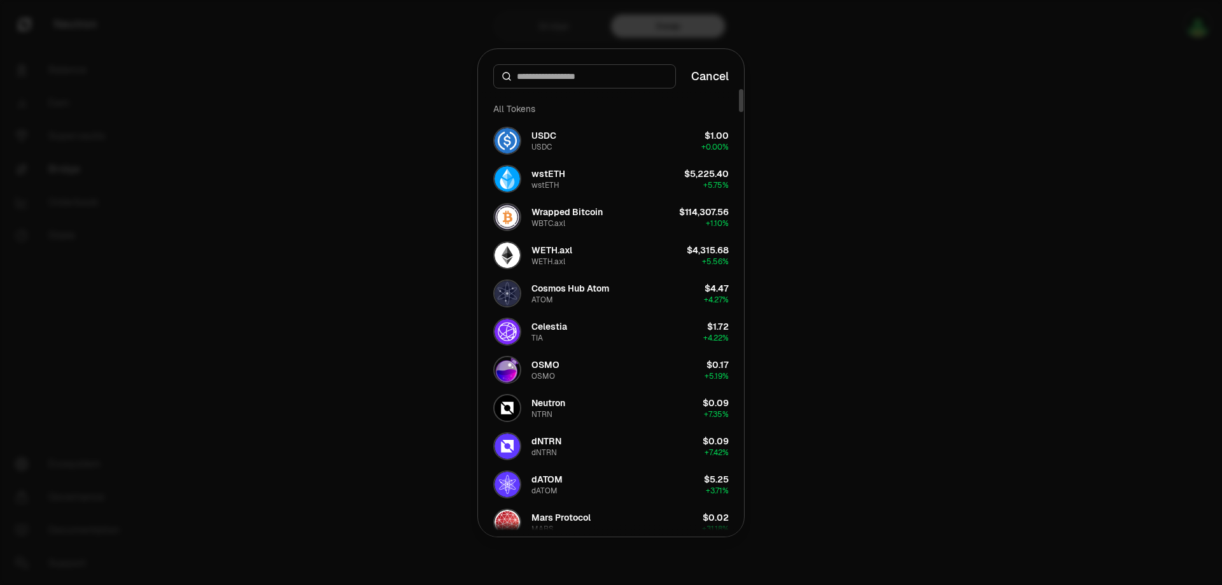
click at [570, 81] on input at bounding box center [592, 76] width 151 height 13
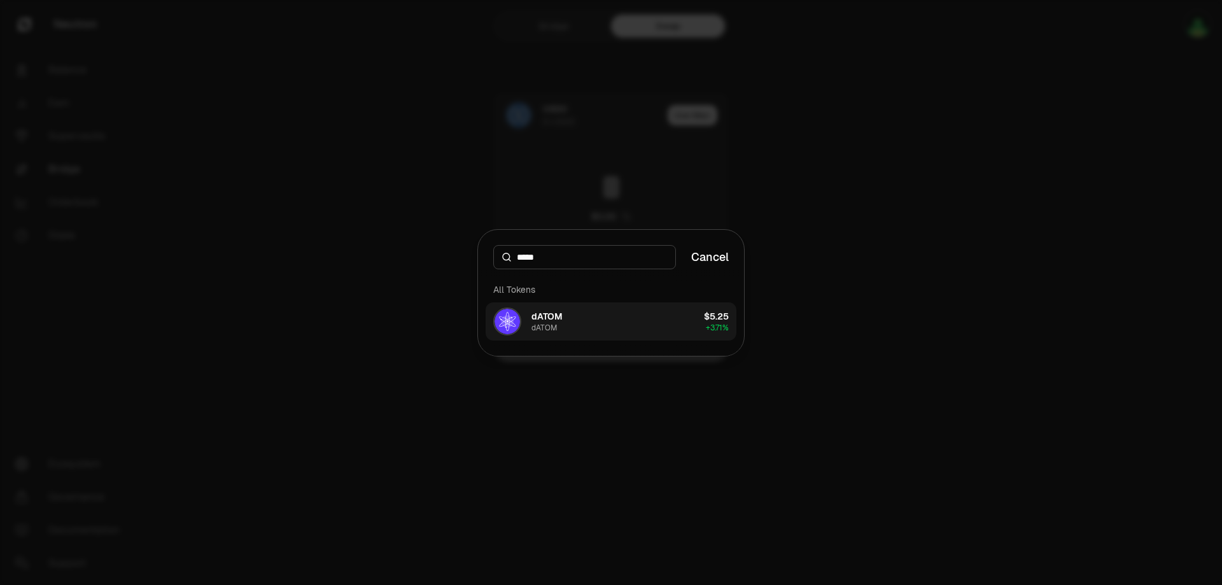
type input "*****"
click at [628, 329] on button "dATOM dATOM $5.25 + 3.71%" at bounding box center [611, 321] width 251 height 38
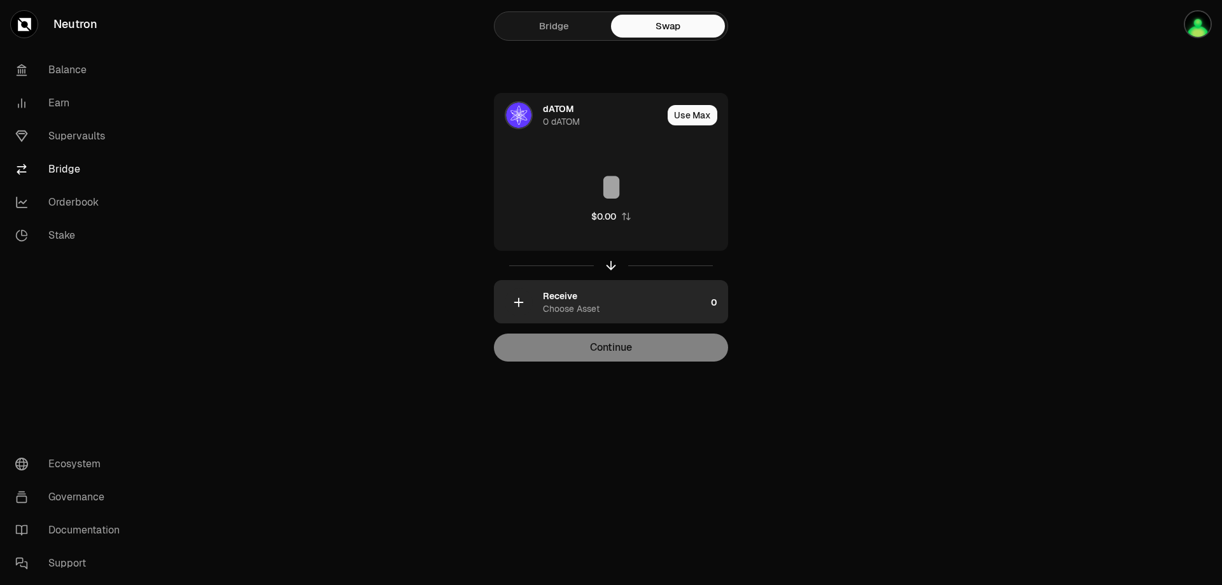
click at [688, 278] on div at bounding box center [611, 265] width 234 height 29
click at [680, 294] on div "Receive Choose Asset" at bounding box center [624, 302] width 163 height 25
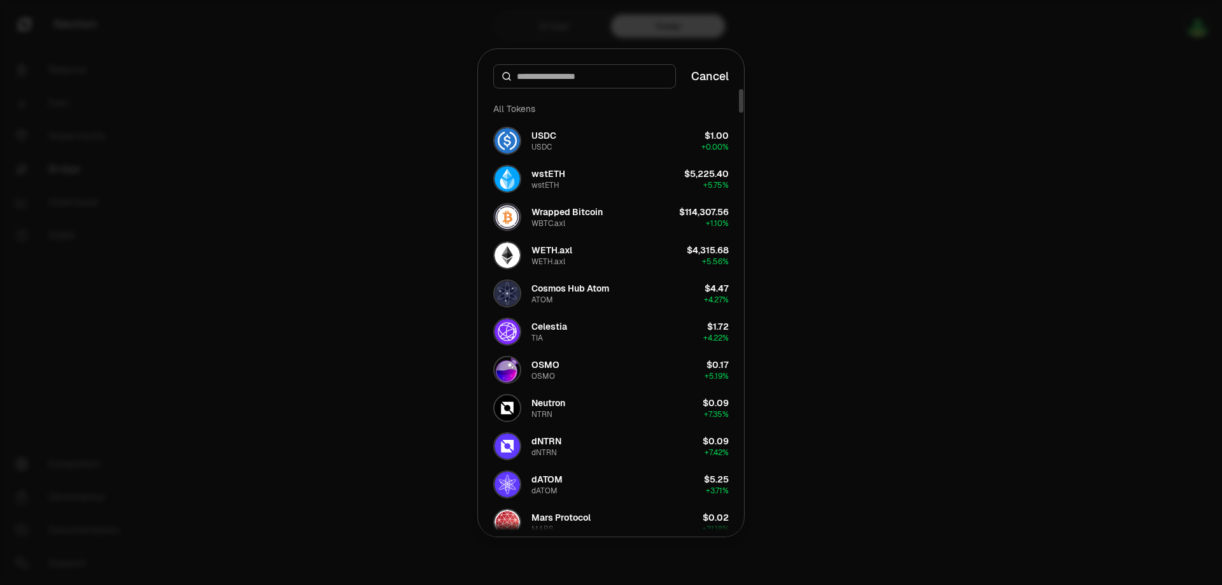
click at [855, 232] on div at bounding box center [611, 292] width 1222 height 585
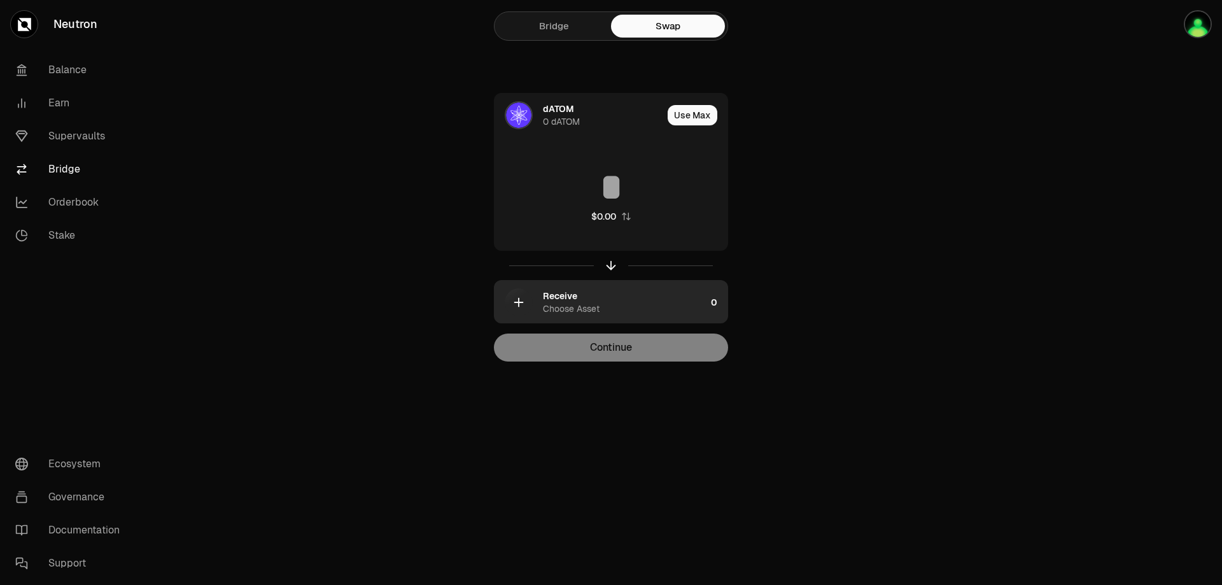
click at [656, 318] on div "Receive Choose Asset" at bounding box center [600, 302] width 211 height 43
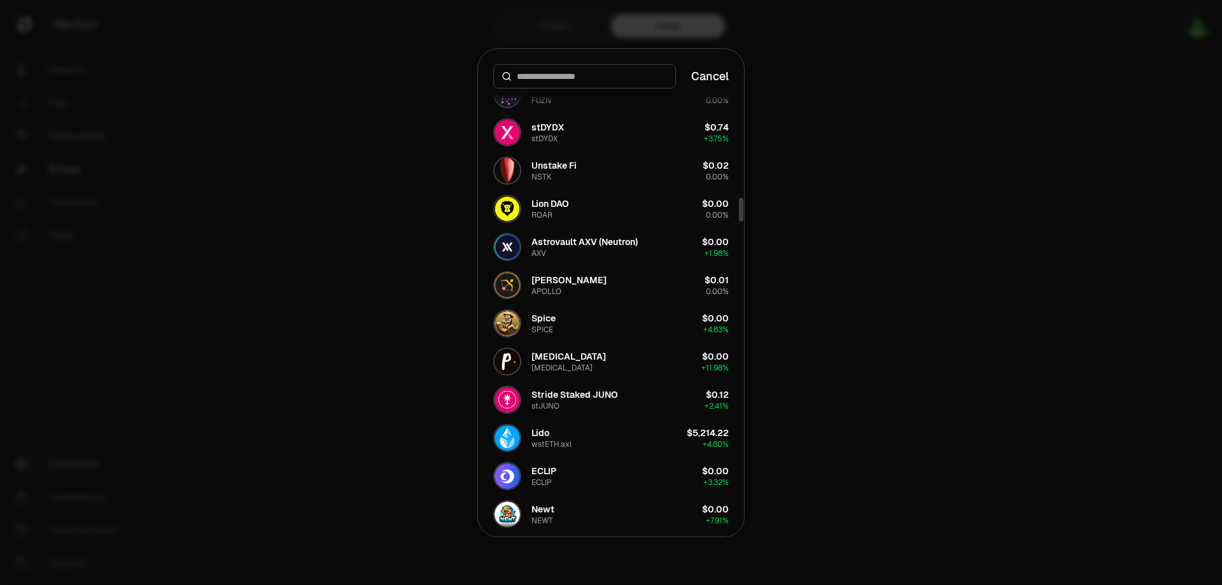
scroll to position [1337, 0]
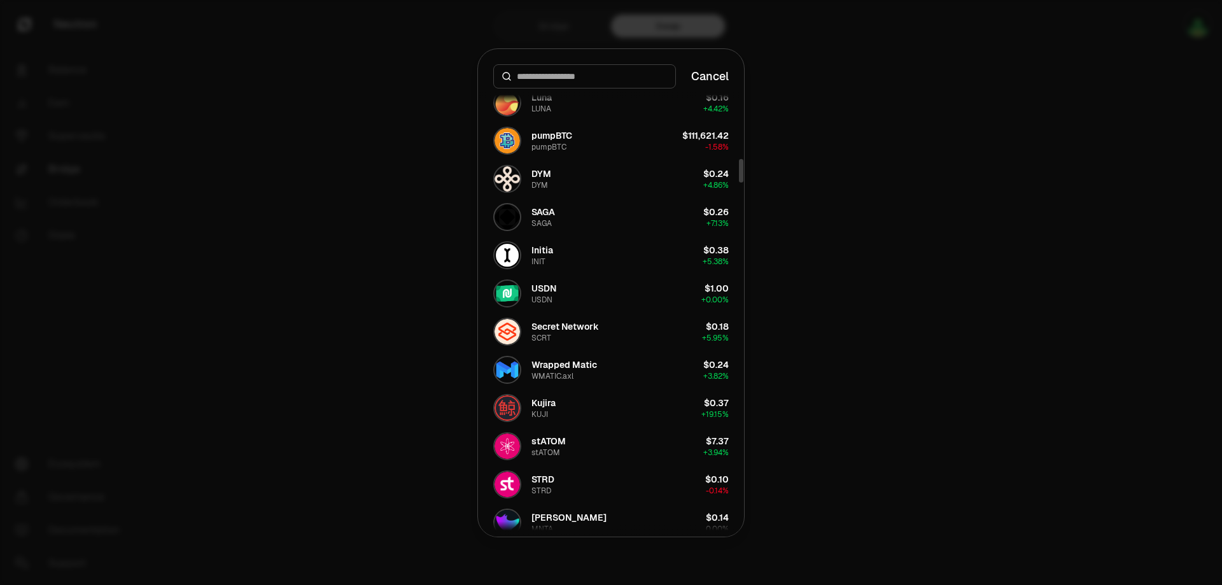
click at [546, 84] on div at bounding box center [584, 76] width 183 height 24
click at [549, 74] on input at bounding box center [592, 76] width 151 height 13
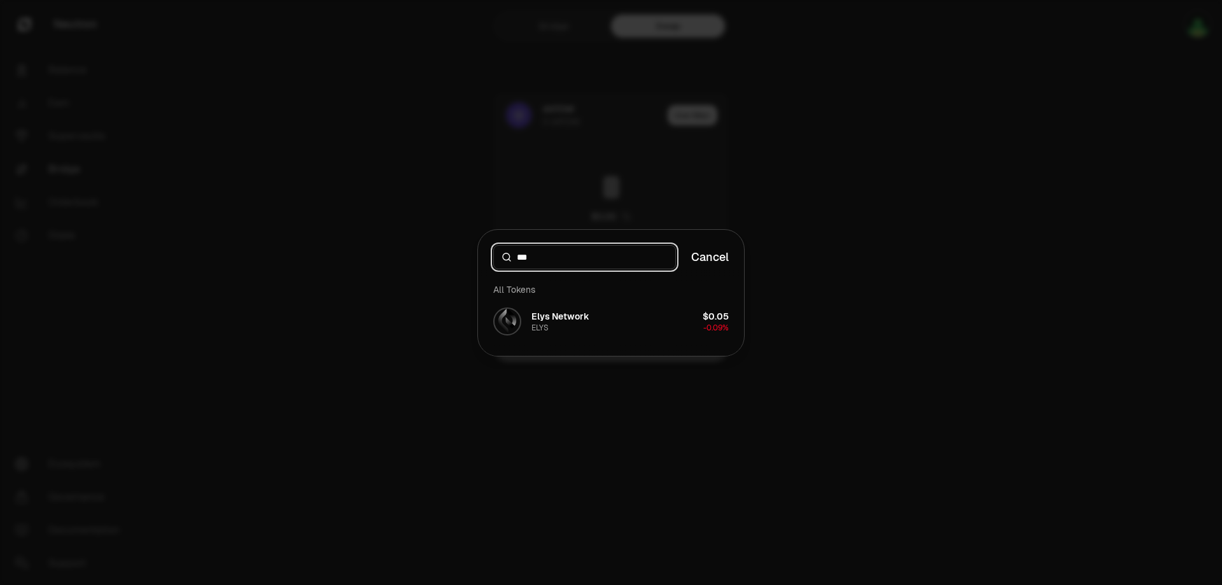
type input "****"
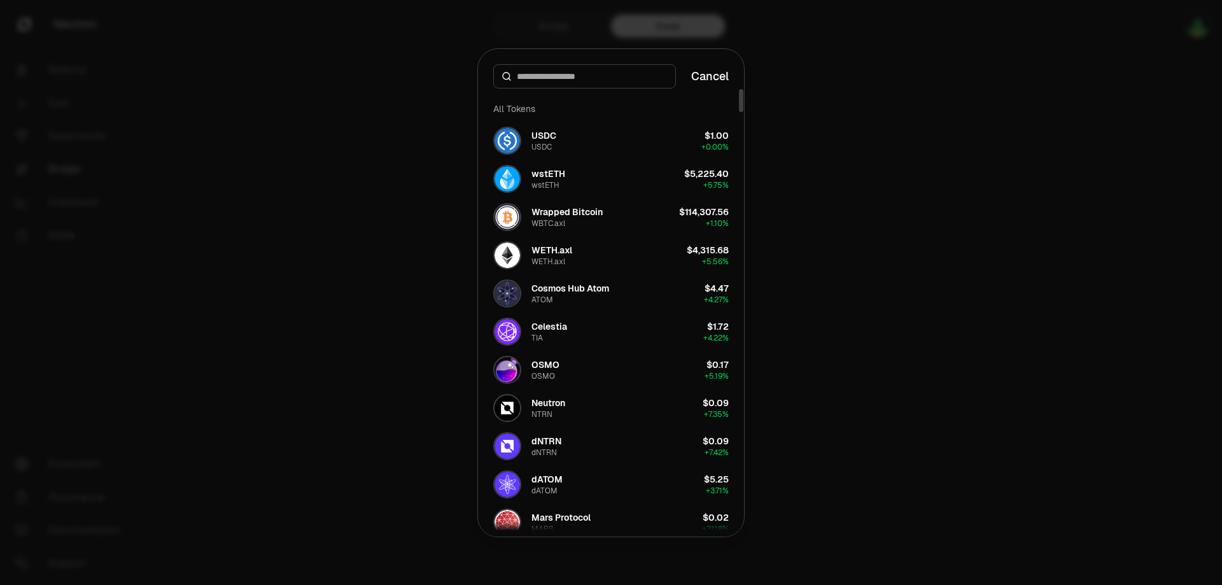
click at [979, 227] on div at bounding box center [611, 292] width 1222 height 585
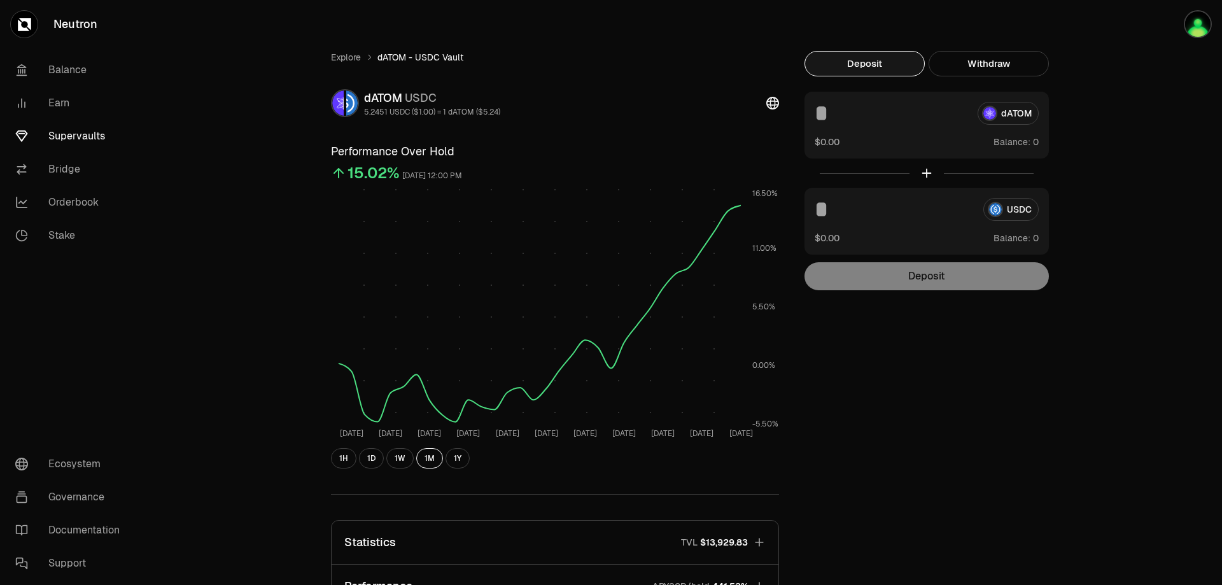
click at [411, 63] on span "dATOM - USDC Vault" at bounding box center [421, 57] width 86 height 13
click at [412, 58] on span "dATOM - USDC Vault" at bounding box center [421, 57] width 86 height 13
click at [345, 62] on link "Explore" at bounding box center [346, 57] width 30 height 13
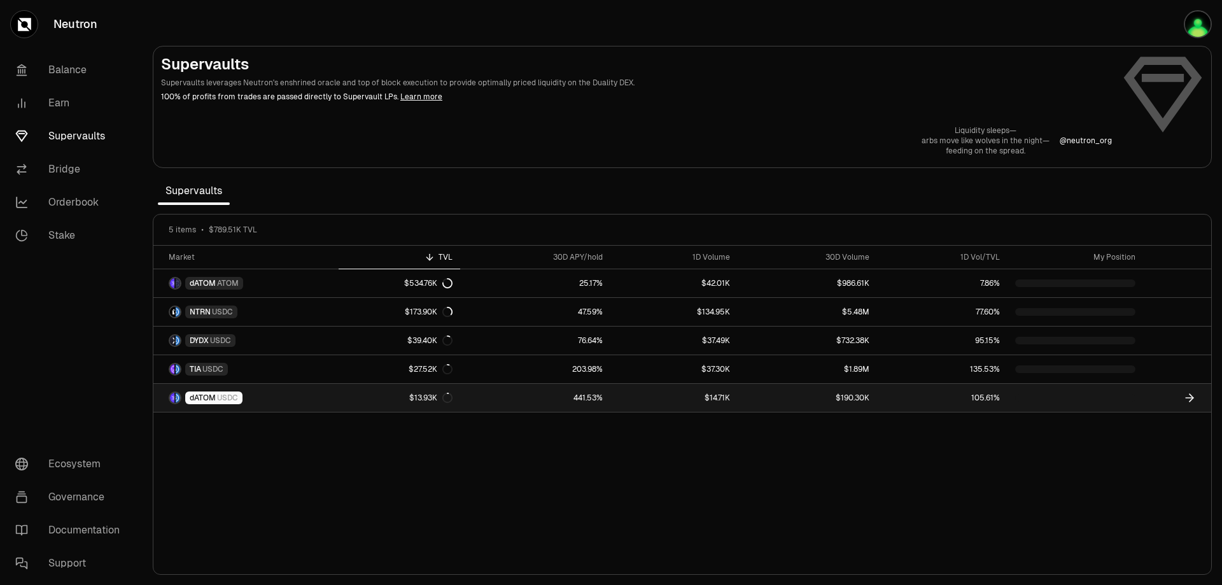
click at [206, 400] on span "dATOM" at bounding box center [203, 398] width 26 height 10
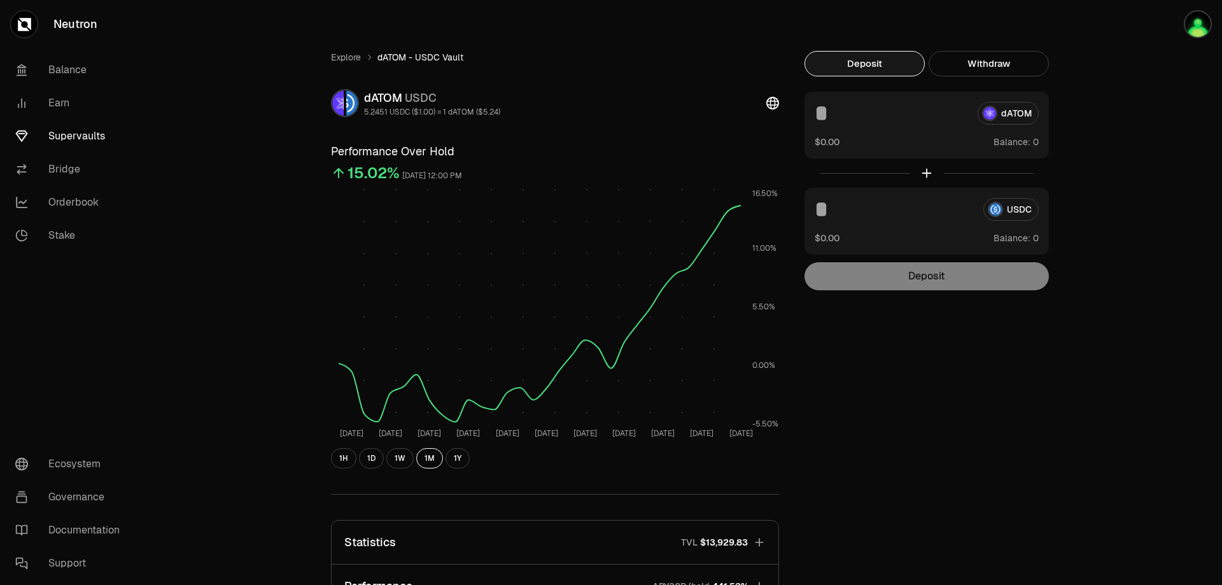
scroll to position [148, 0]
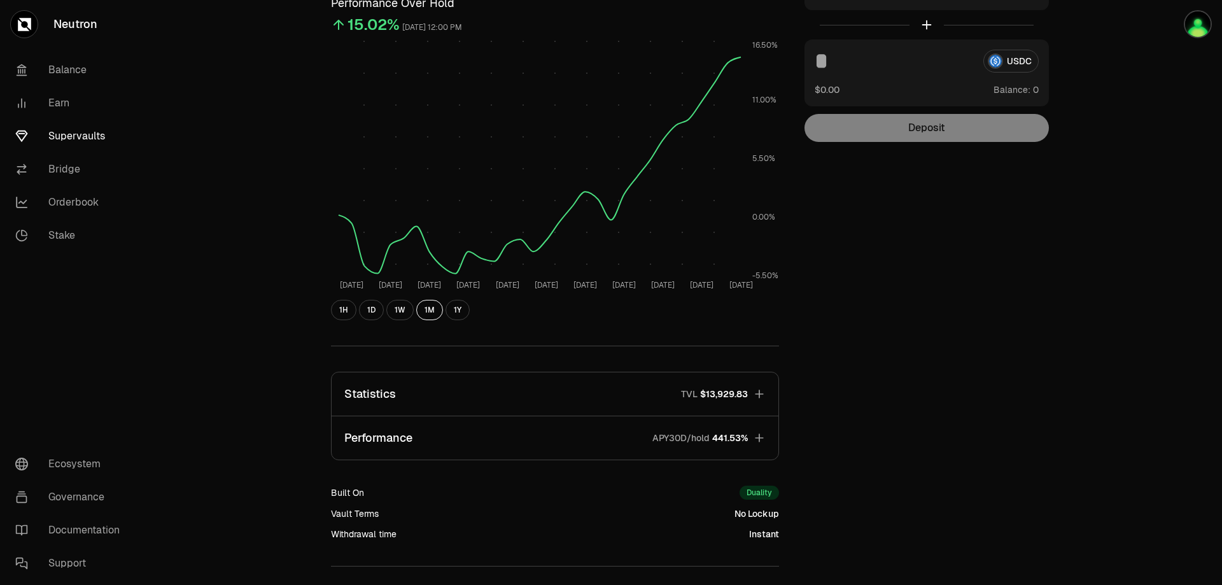
click at [761, 438] on icon "button" at bounding box center [759, 438] width 8 height 8
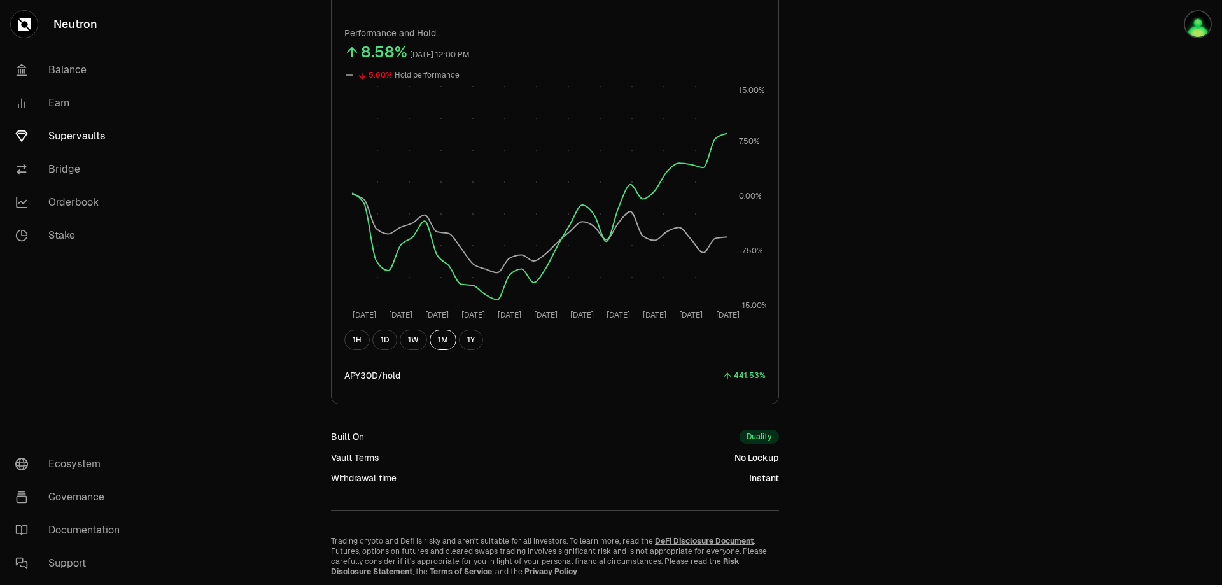
scroll to position [0, 0]
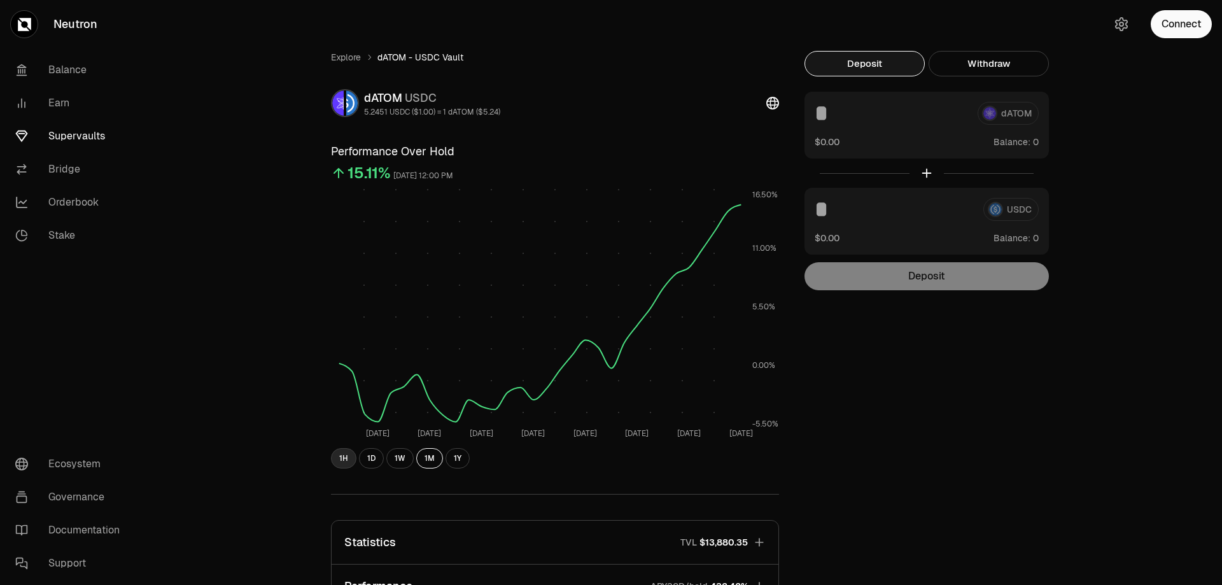
click at [344, 455] on button "1H" at bounding box center [343, 458] width 25 height 20
